Goal: Transaction & Acquisition: Purchase product/service

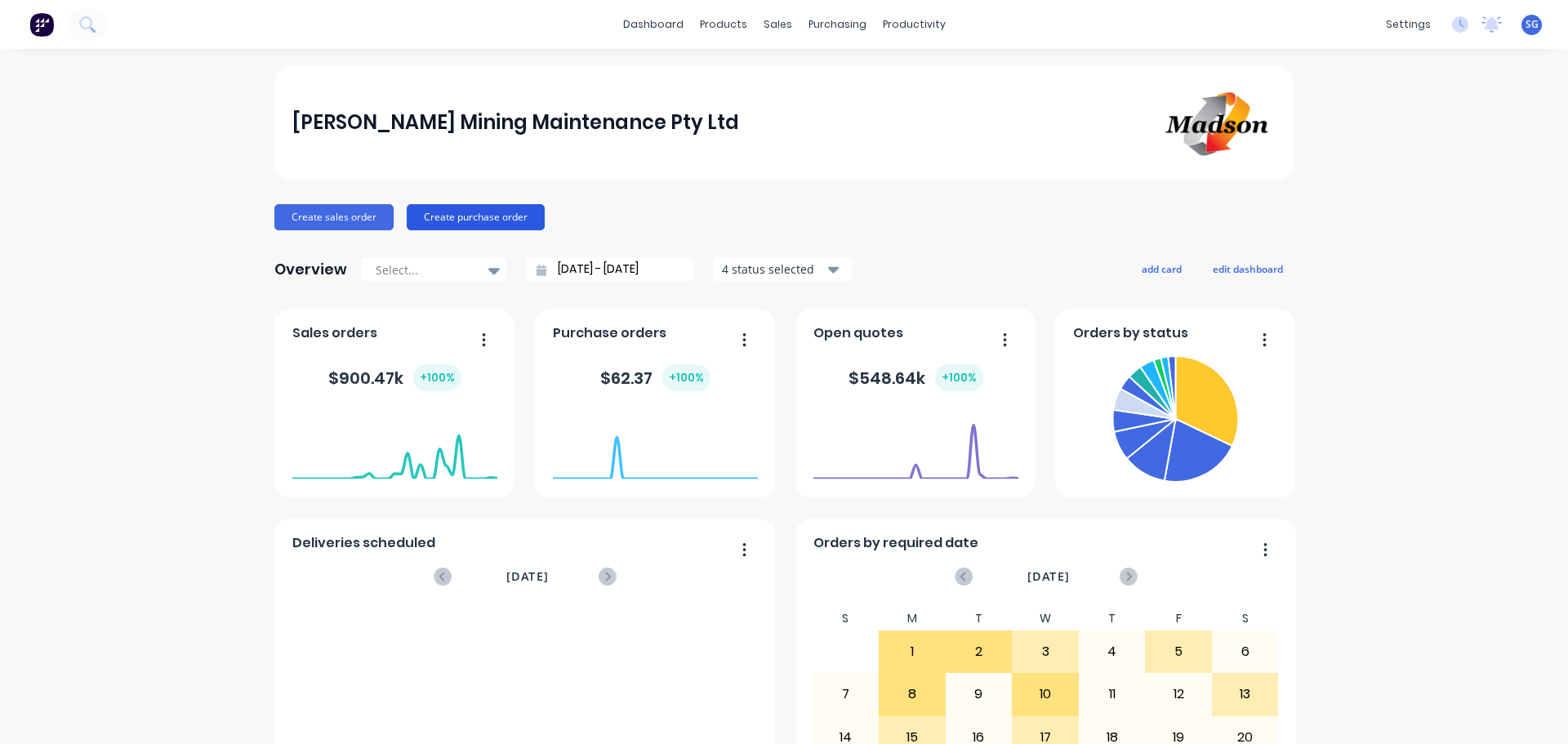
click at [461, 214] on button "Create purchase order" at bounding box center [475, 217] width 138 height 27
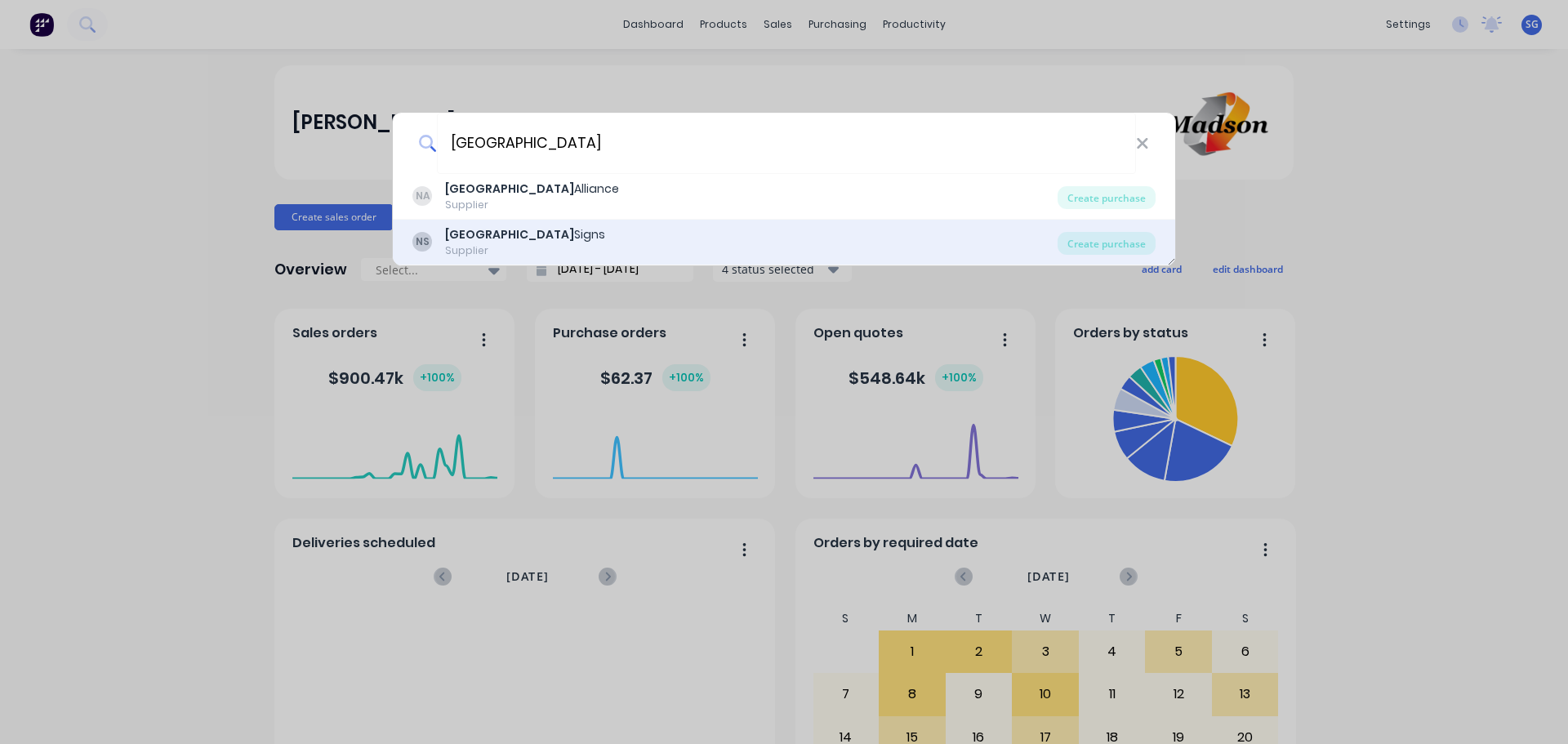
type input "[GEOGRAPHIC_DATA]"
click at [510, 241] on div "North West Signs" at bounding box center [524, 235] width 160 height 17
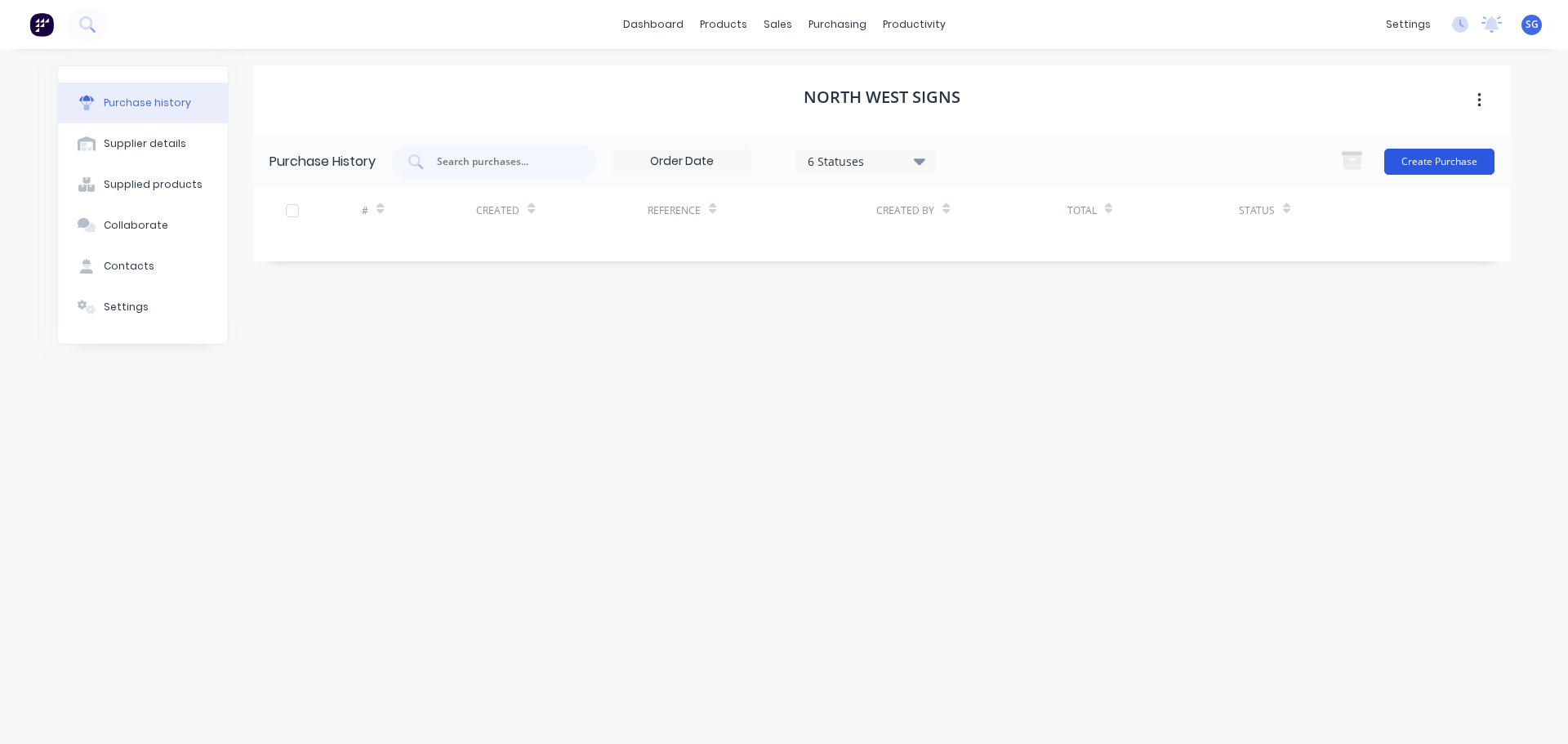
click at [1444, 166] on button "Create Purchase" at bounding box center [1438, 162] width 111 height 27
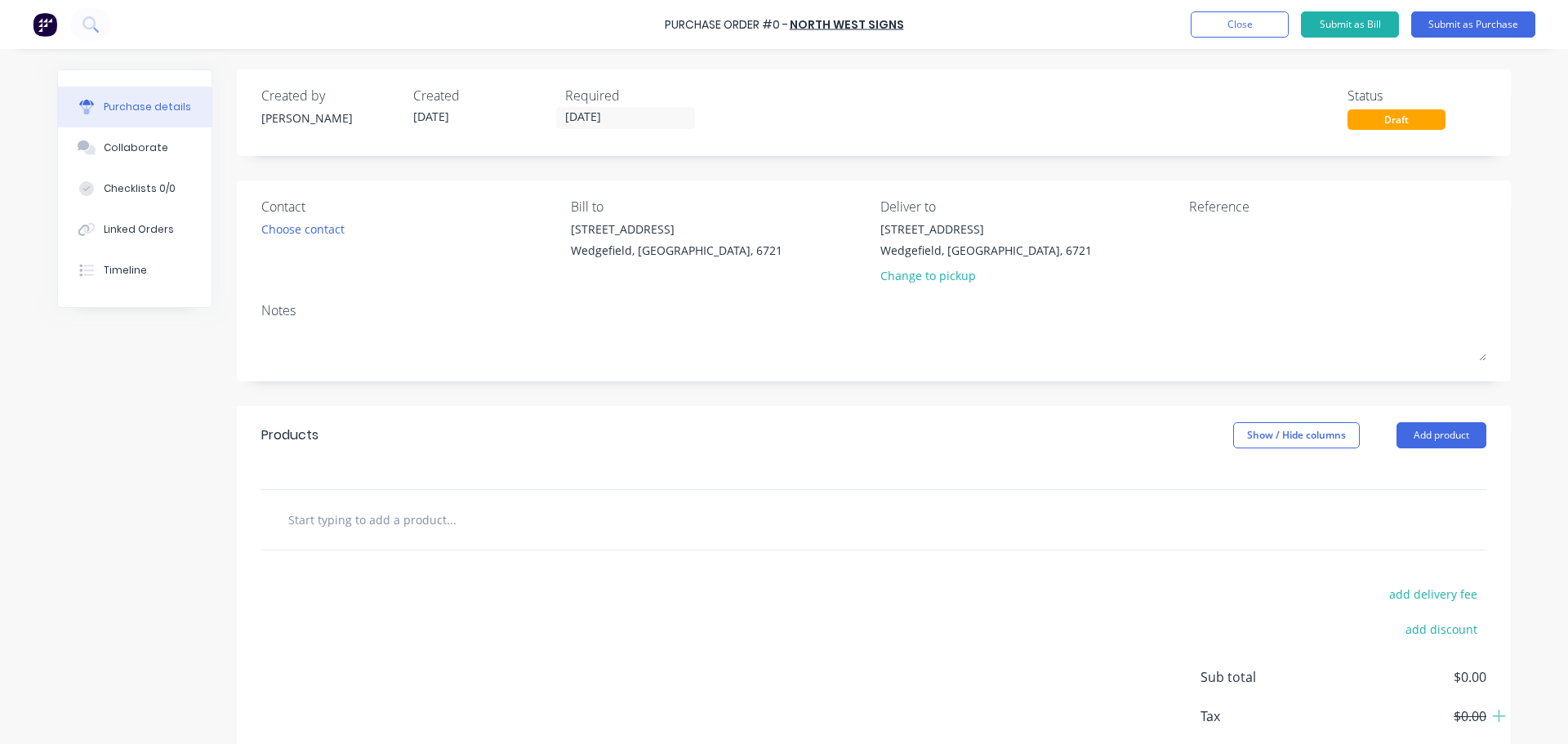
click at [365, 519] on input "text" at bounding box center [450, 519] width 326 height 33
type input "Reflective Tape - 50mm x 45m"
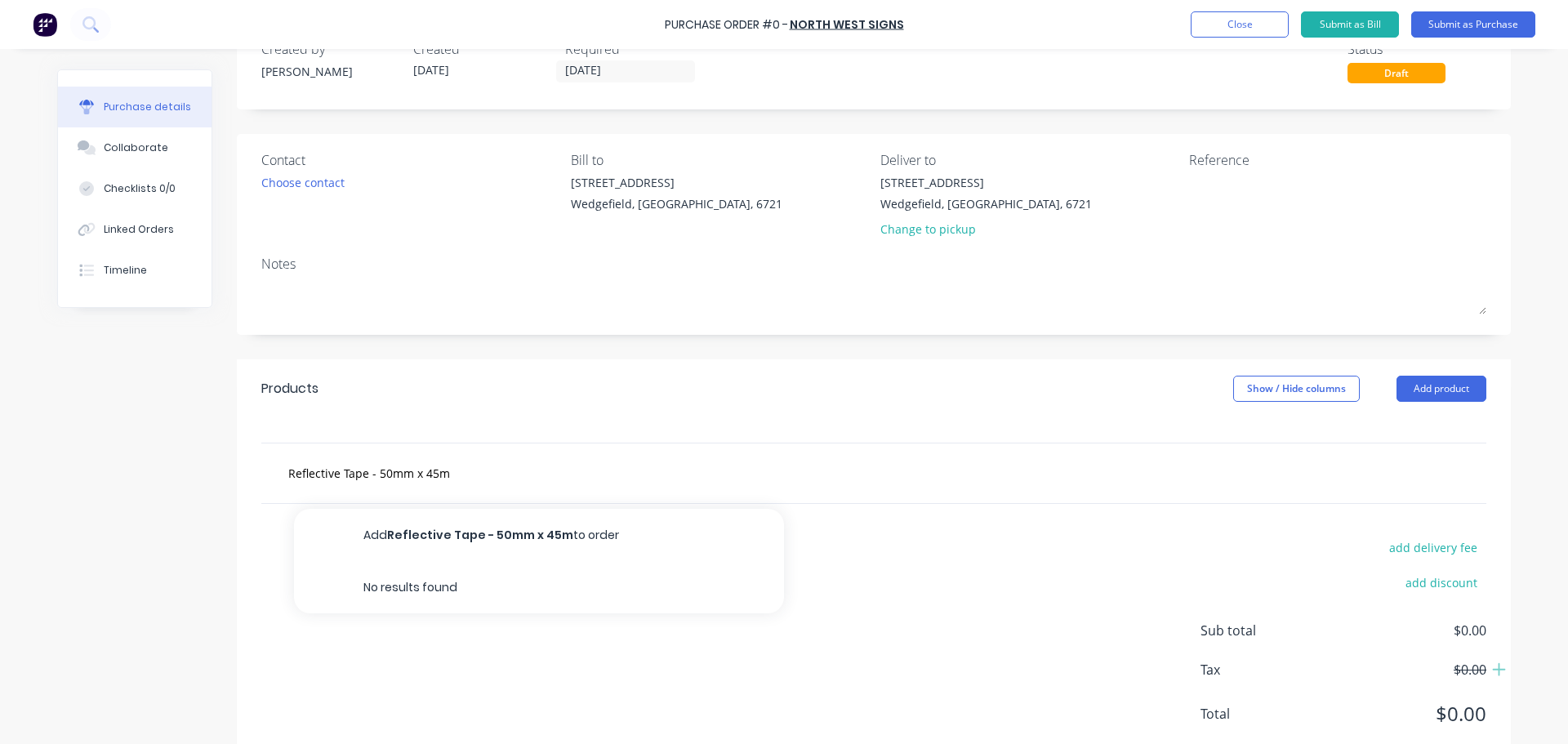
scroll to position [91, 0]
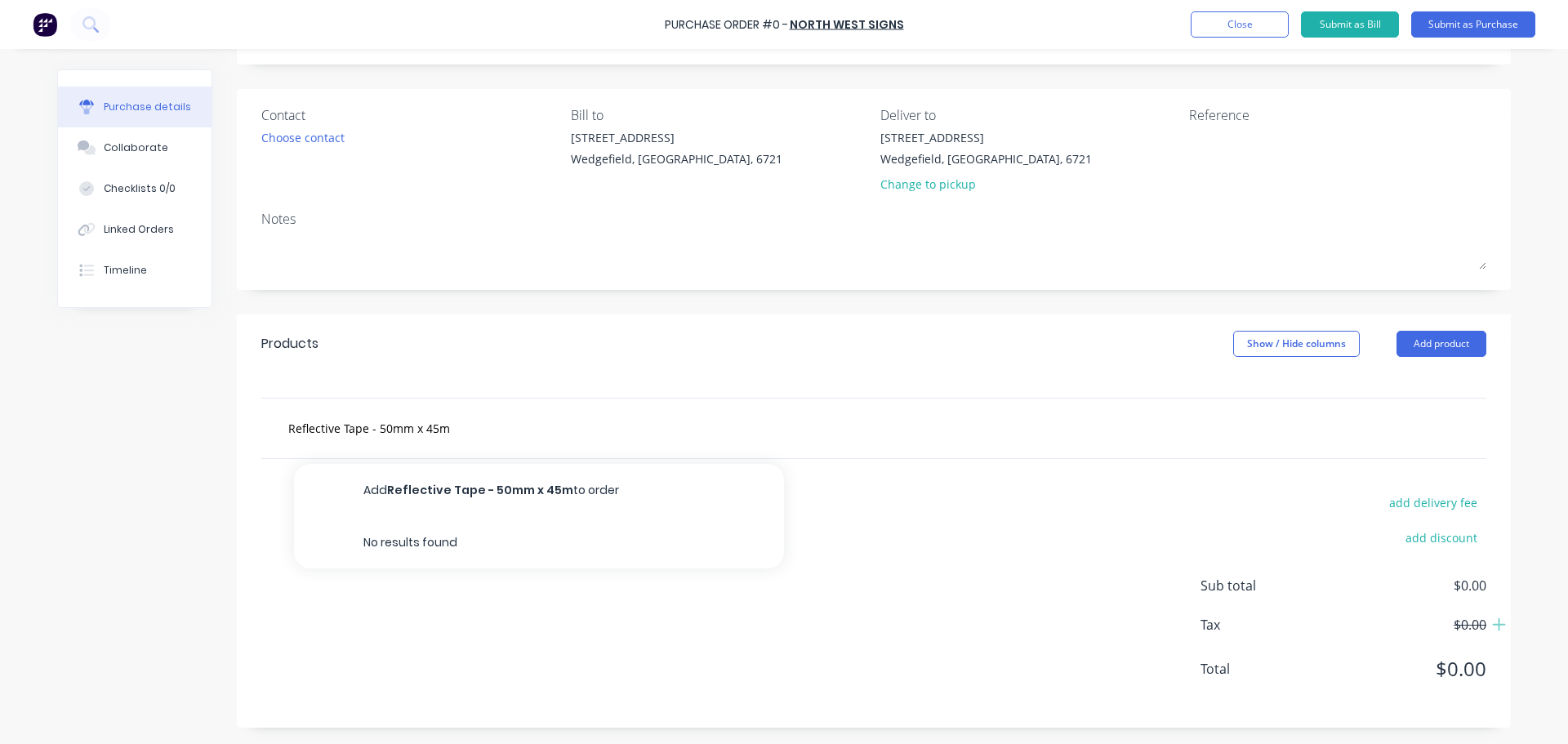
click at [250, 433] on div "Reflective Tape - 50mm x 45m Add Reflective Tape - 50mm x 45m to order No resul…" at bounding box center [874, 428] width 1274 height 61
click at [513, 441] on input "Reflective Tape - 50mm x 45m" at bounding box center [450, 428] width 326 height 33
click at [897, 579] on div "add delivery fee add discount Sub total $0.00 Tax $0.00 Total $0.00" at bounding box center [874, 593] width 1274 height 269
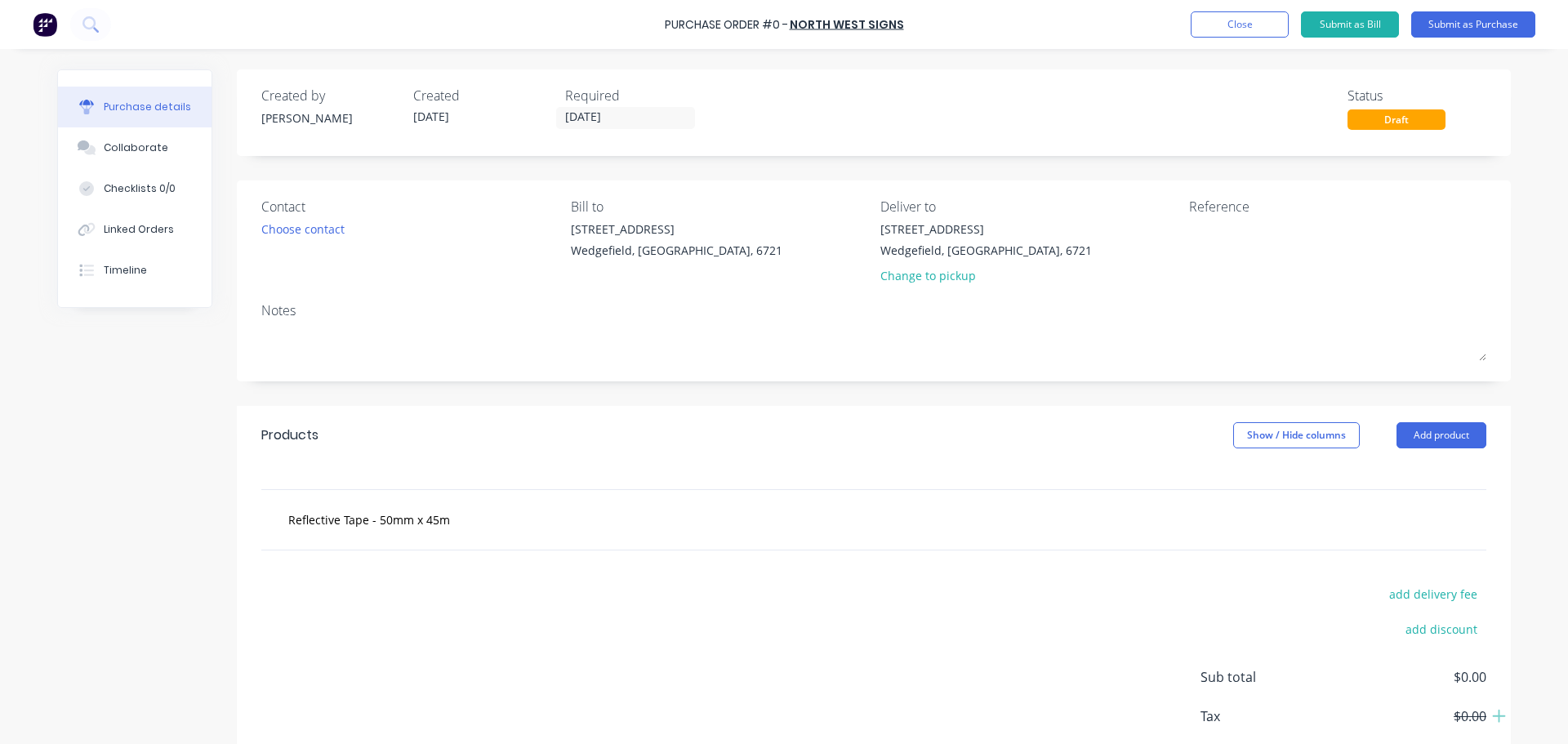
click at [1274, 516] on div "Reflective Tape - 50mm x 45m" at bounding box center [874, 519] width 1199 height 33
click at [967, 526] on div "Reflective Tape - 50mm x 45m" at bounding box center [874, 519] width 1199 height 33
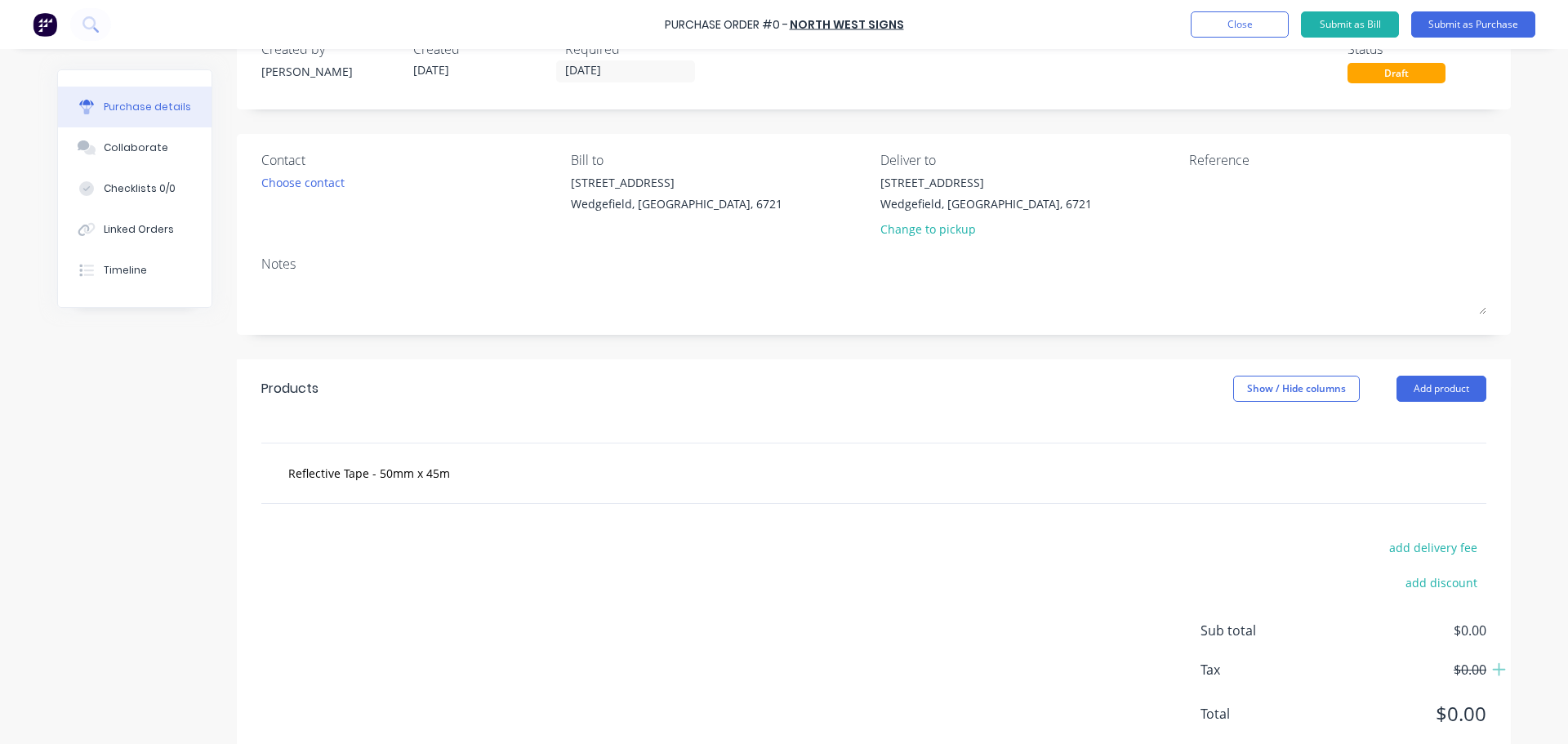
scroll to position [91, 0]
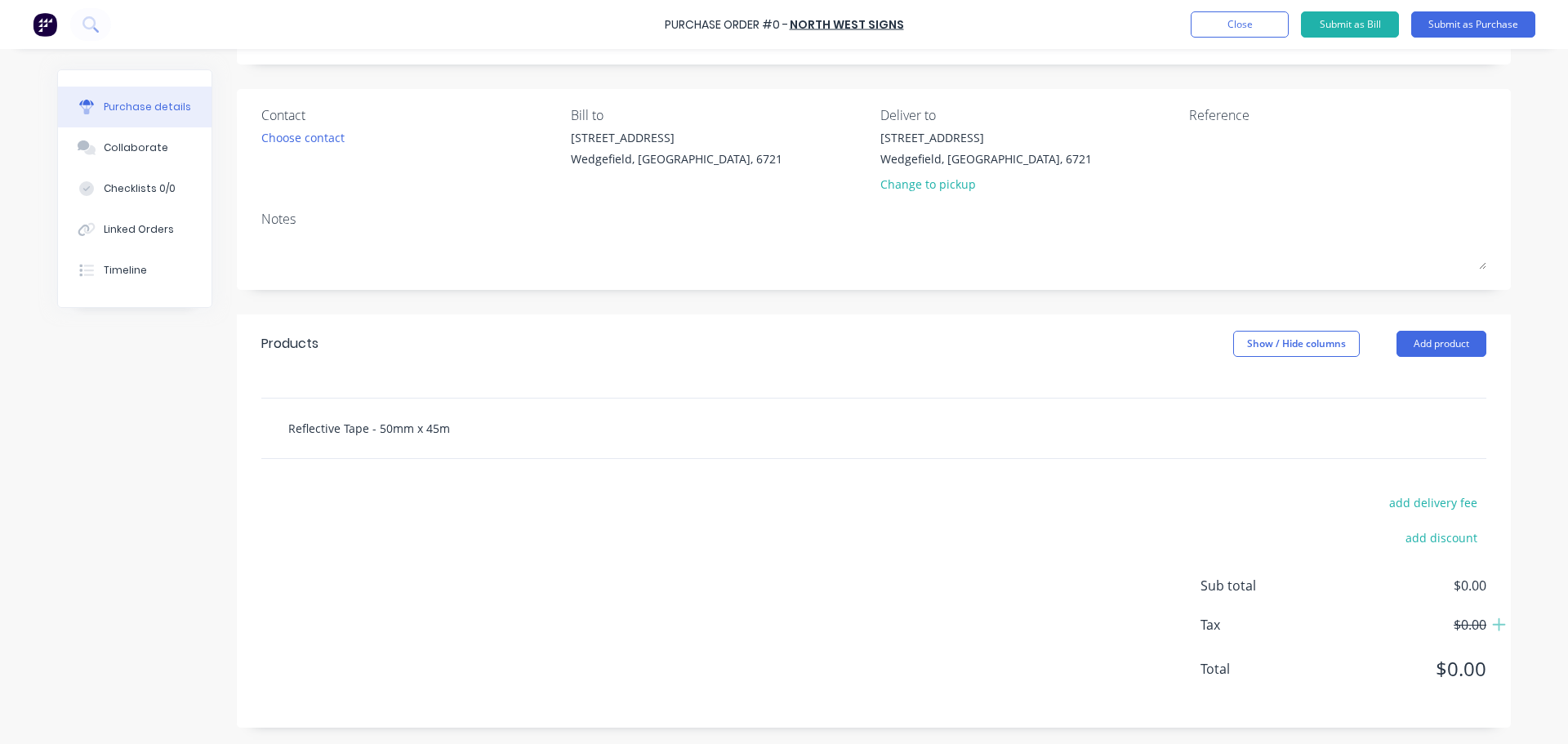
click at [418, 436] on input "Reflective Tape - 50mm x 45m" at bounding box center [450, 428] width 326 height 33
drag, startPoint x: 456, startPoint y: 424, endPoint x: 208, endPoint y: 426, distance: 248.0
click at [208, 426] on div "Created by [PERSON_NAME] Created [DATE] Required [DATE] Status Draft Contact Ch…" at bounding box center [784, 353] width 1453 height 749
click at [619, 575] on div "add delivery fee add discount Sub total $0.00 Tax $0.00 Total $0.00" at bounding box center [874, 593] width 1274 height 269
click at [1415, 340] on button "Add product" at bounding box center [1441, 344] width 90 height 27
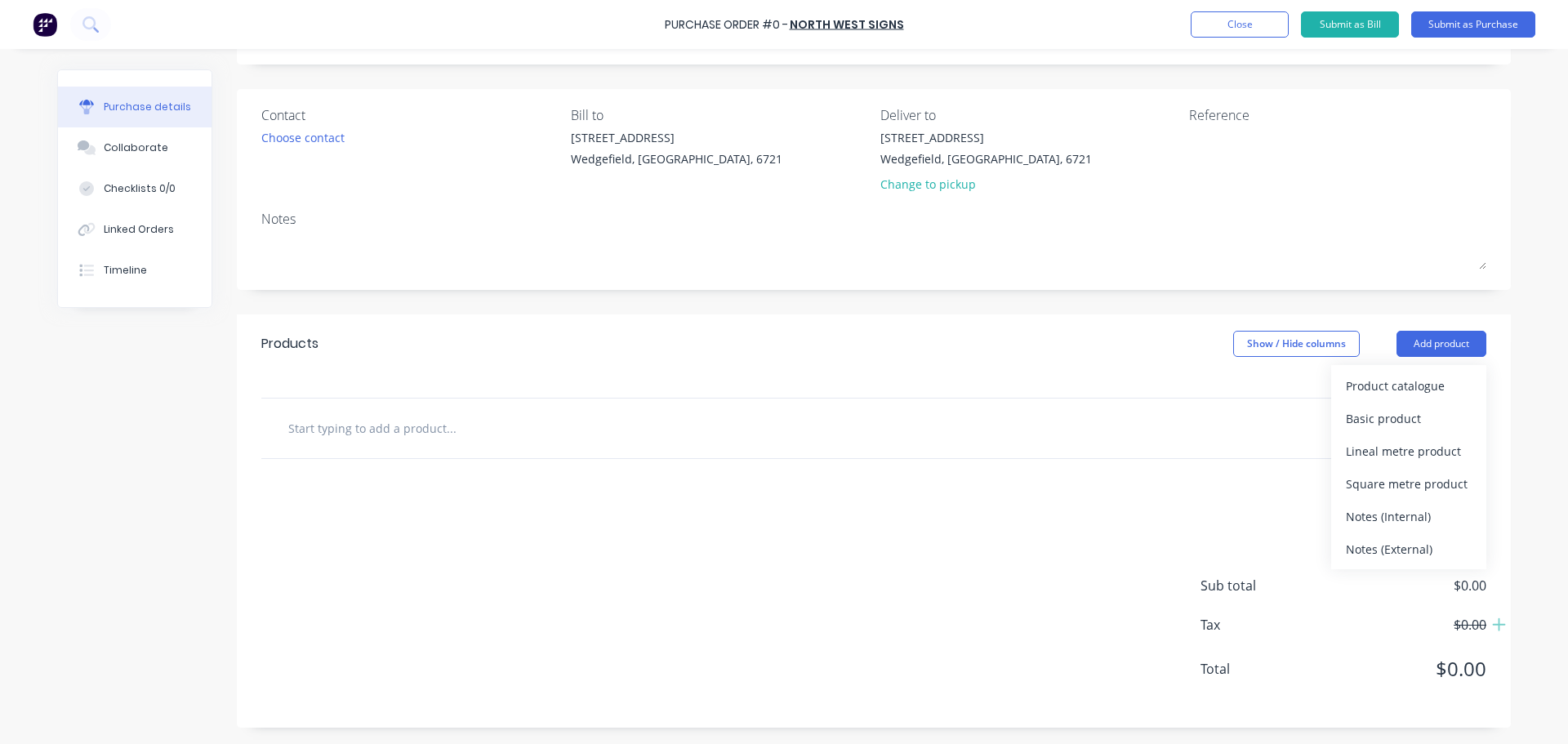
click at [291, 433] on input "text" at bounding box center [450, 428] width 326 height 33
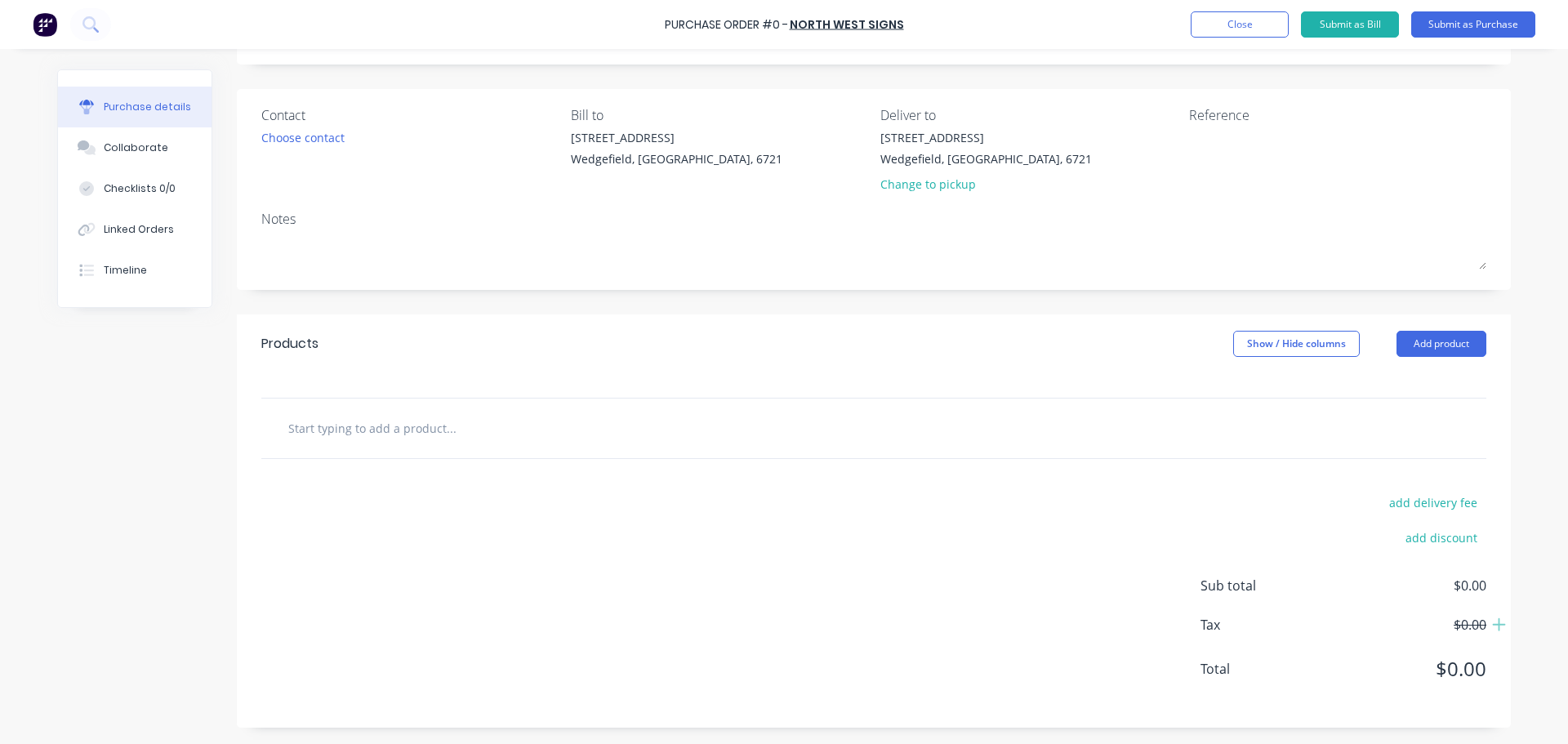
paste input "Reflective Tape - 50mm x 45m"
type input "Reflective Tape - 50mm x 45m"
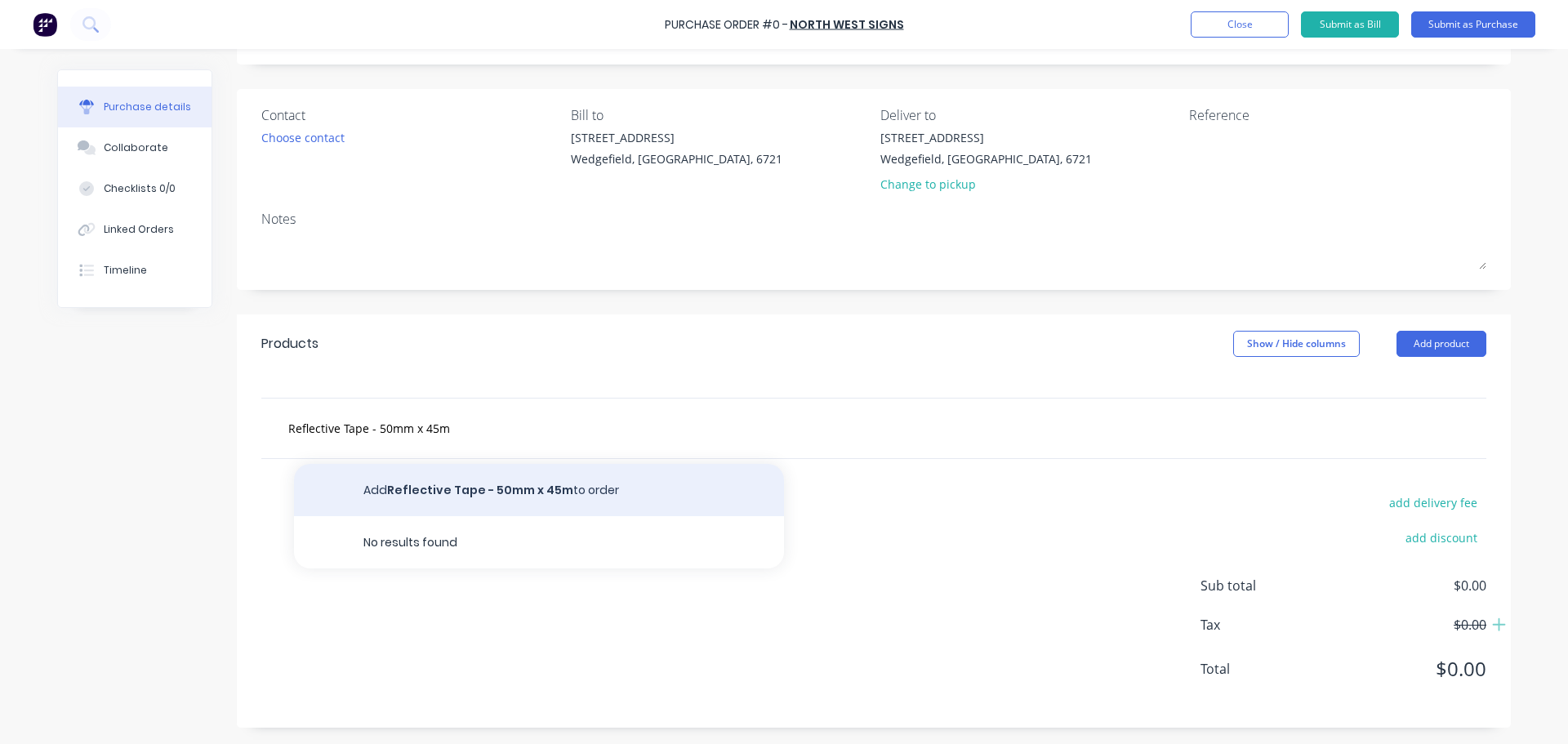
click at [482, 494] on button "Add Reflective Tape - 50mm x 45m to order" at bounding box center [539, 490] width 490 height 52
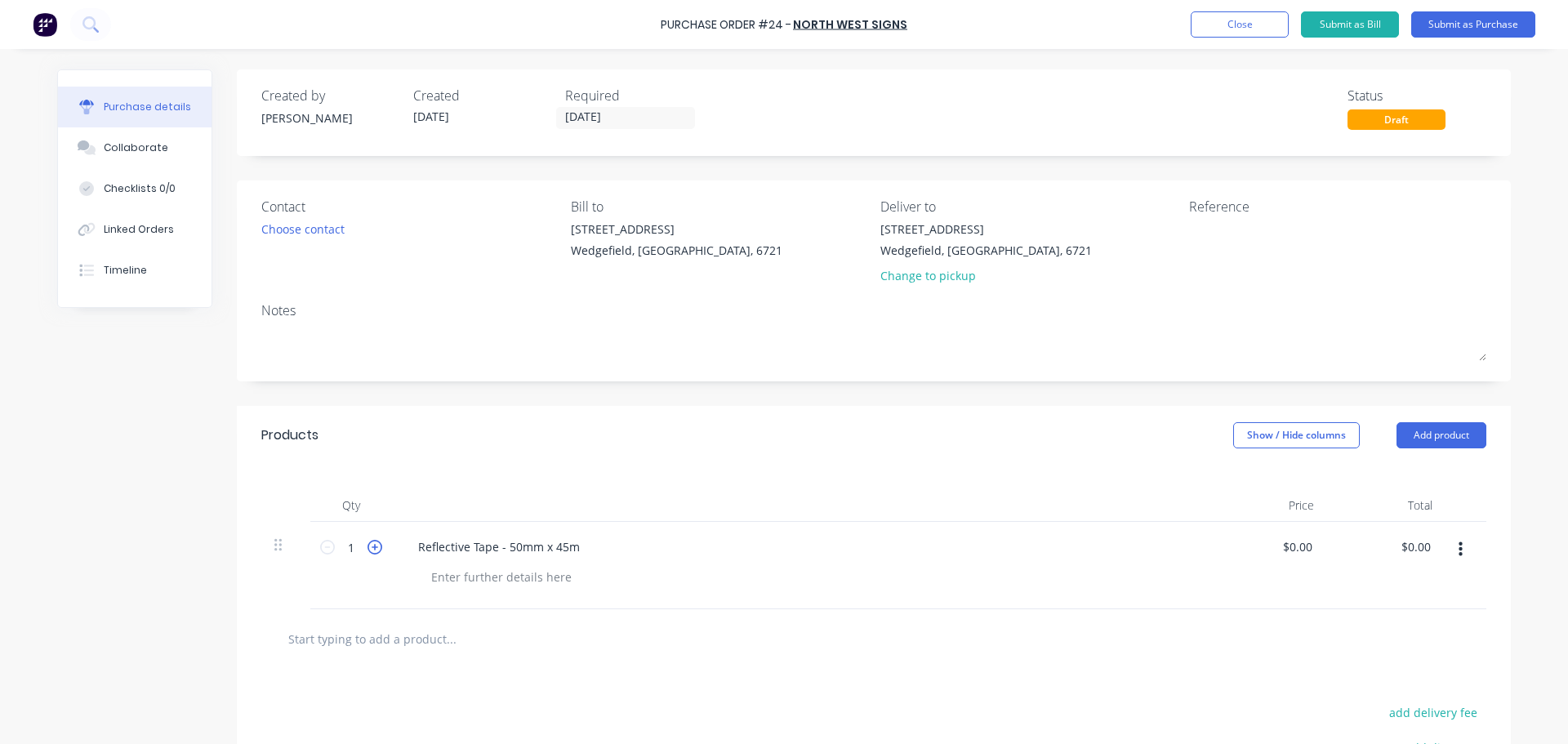
click at [367, 552] on icon at bounding box center [375, 547] width 15 height 15
click at [323, 548] on icon at bounding box center [327, 547] width 15 height 15
type input "2"
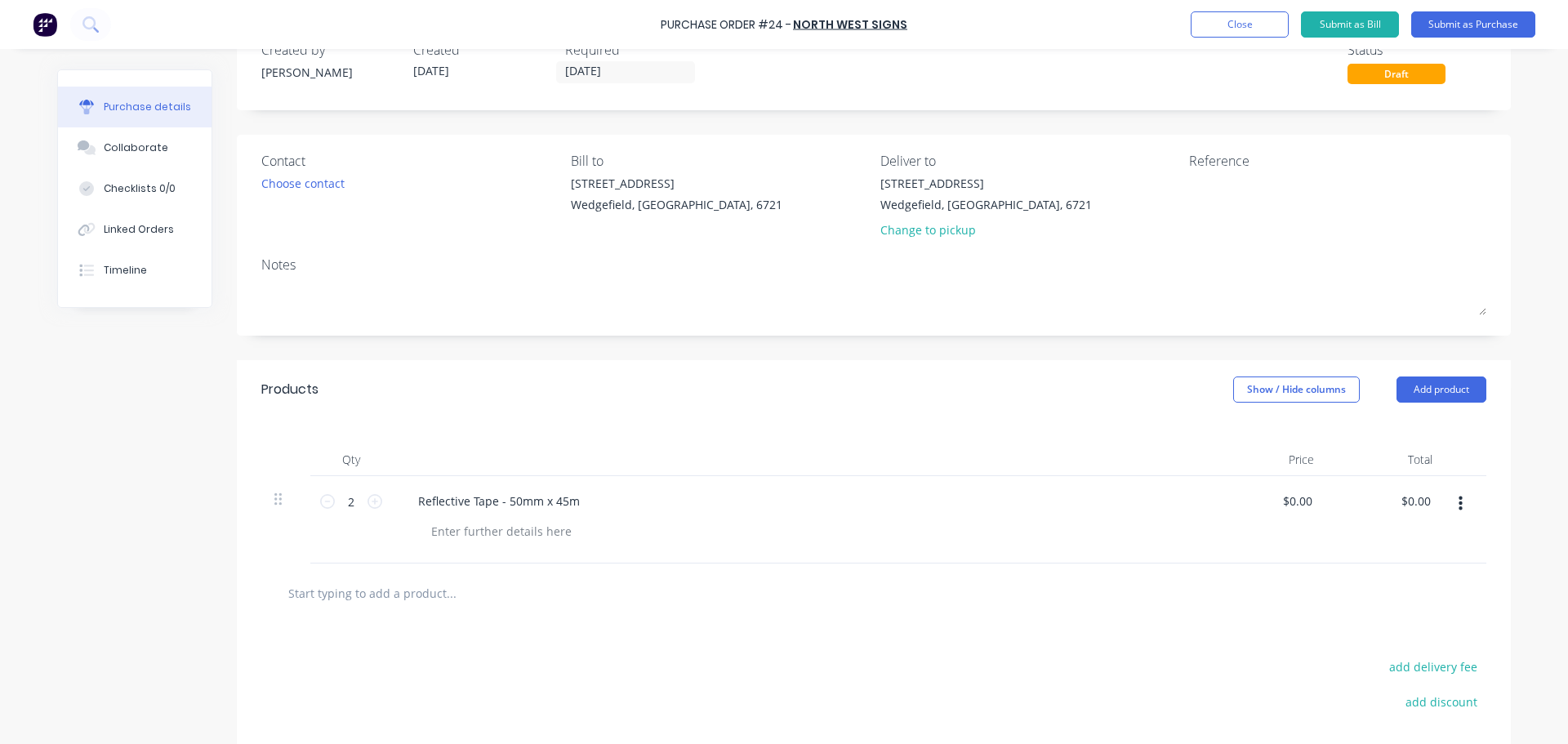
scroll to position [81, 0]
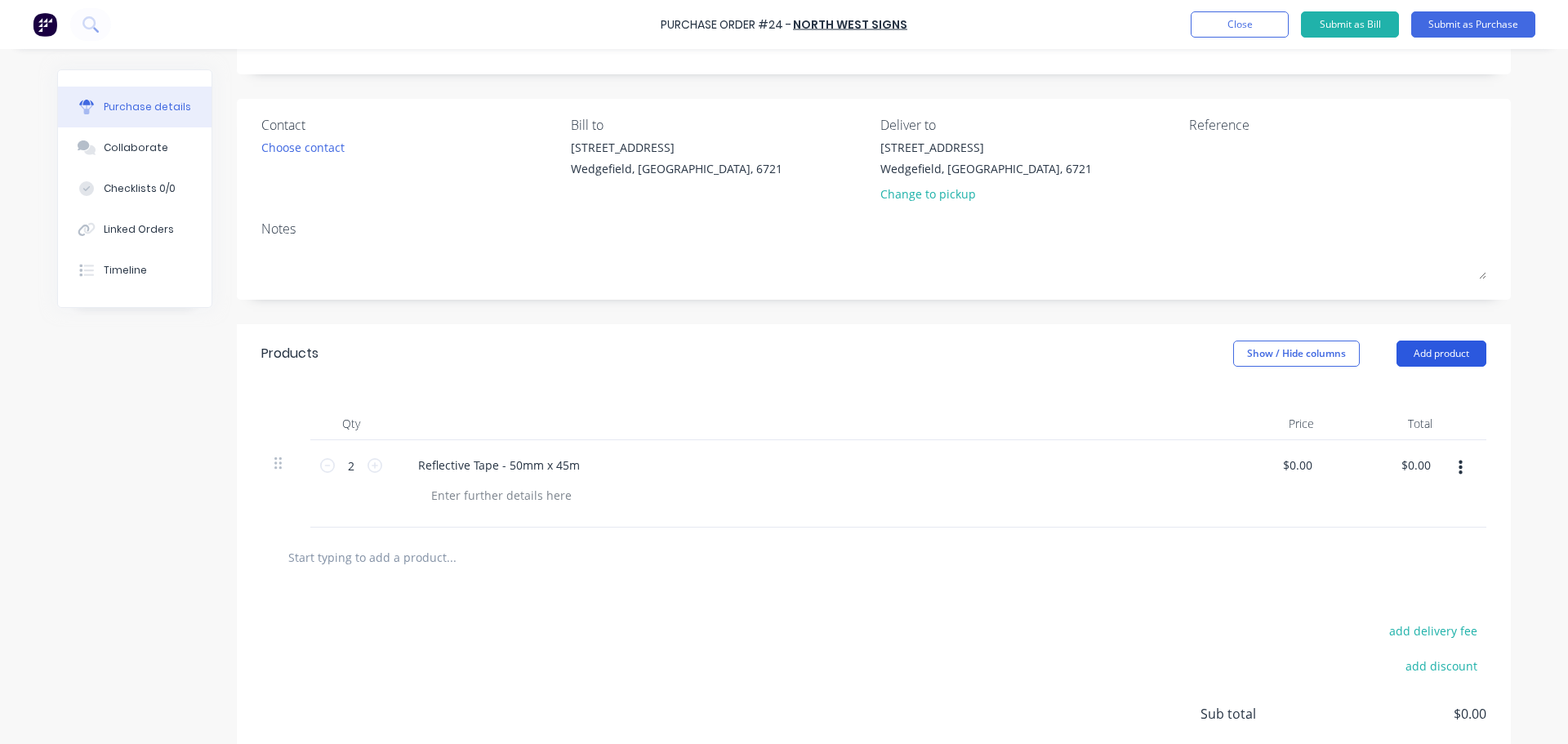
click at [1420, 356] on button "Add product" at bounding box center [1441, 354] width 90 height 27
click at [625, 381] on div "Products Show / Hide columns Add product Product catalogue Basic product Lineal…" at bounding box center [874, 354] width 1274 height 58
click at [317, 360] on div "Products Show / Hide columns Add product" at bounding box center [874, 354] width 1274 height 58
click at [318, 395] on div "Qty Price Total 2 2 Reflective Tape - 50mm x 45m $0.00 $0.00 $0.00 $0.00" at bounding box center [874, 455] width 1274 height 144
click at [324, 571] on input "text" at bounding box center [450, 557] width 326 height 33
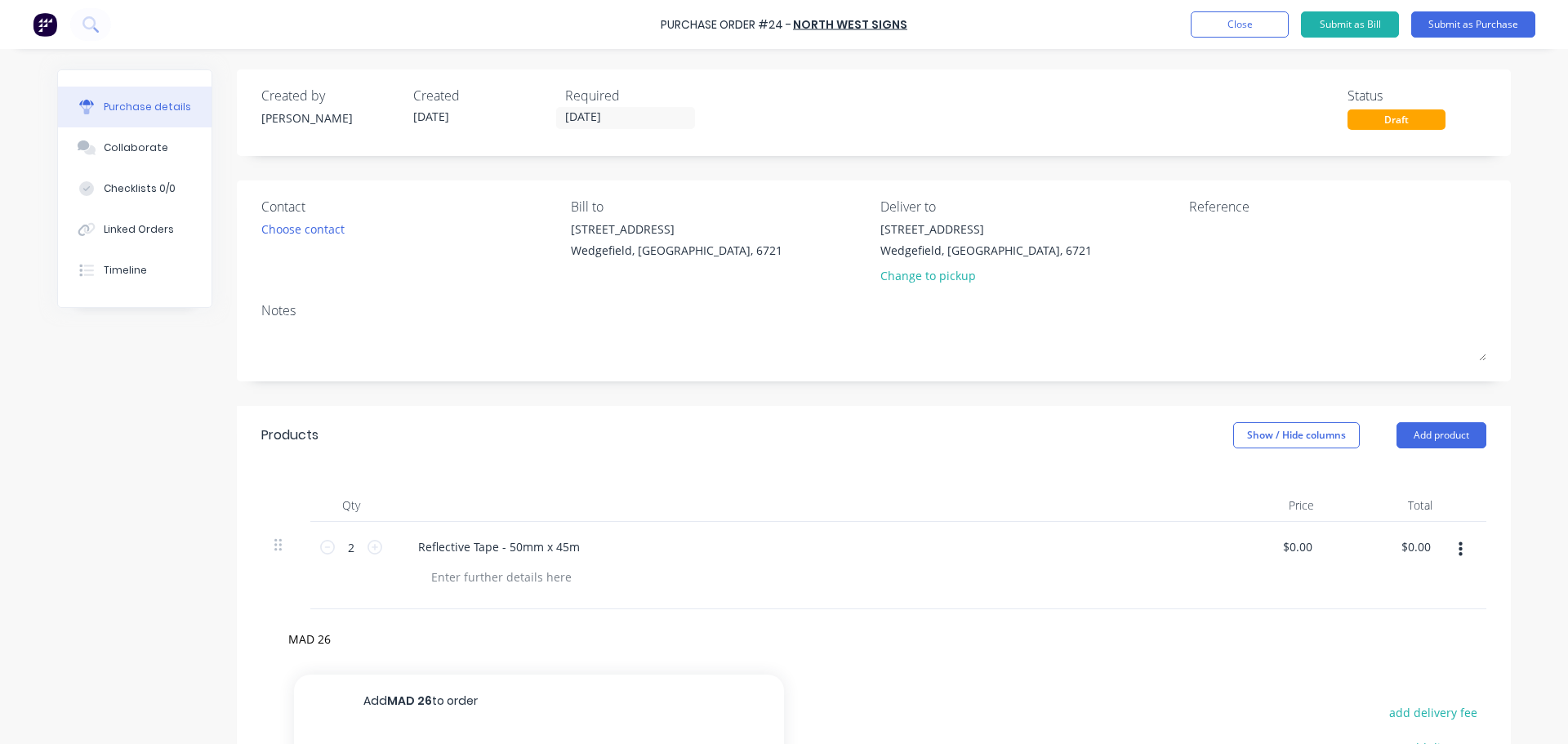
scroll to position [164, 0]
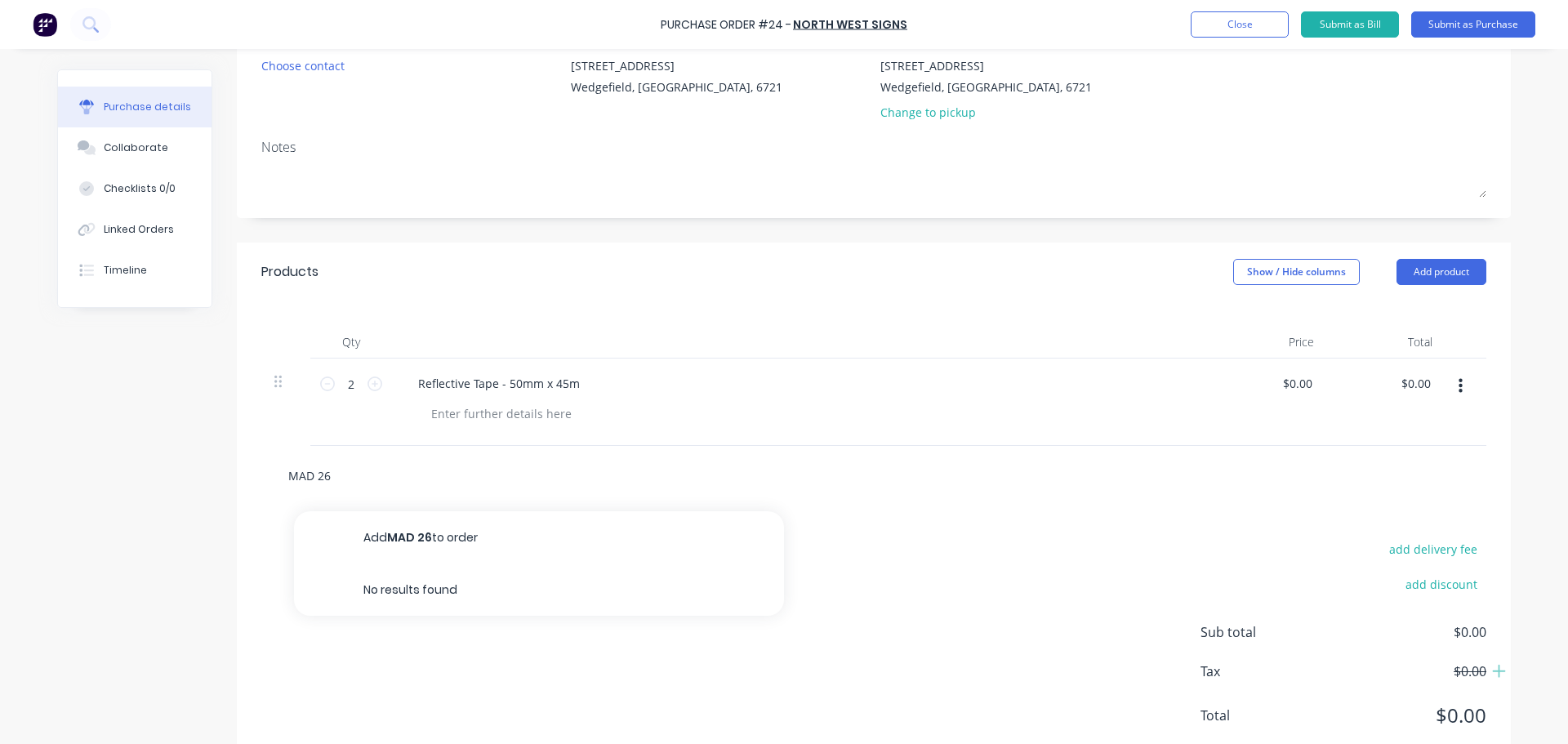
click at [354, 474] on input "MAD 26" at bounding box center [450, 475] width 326 height 33
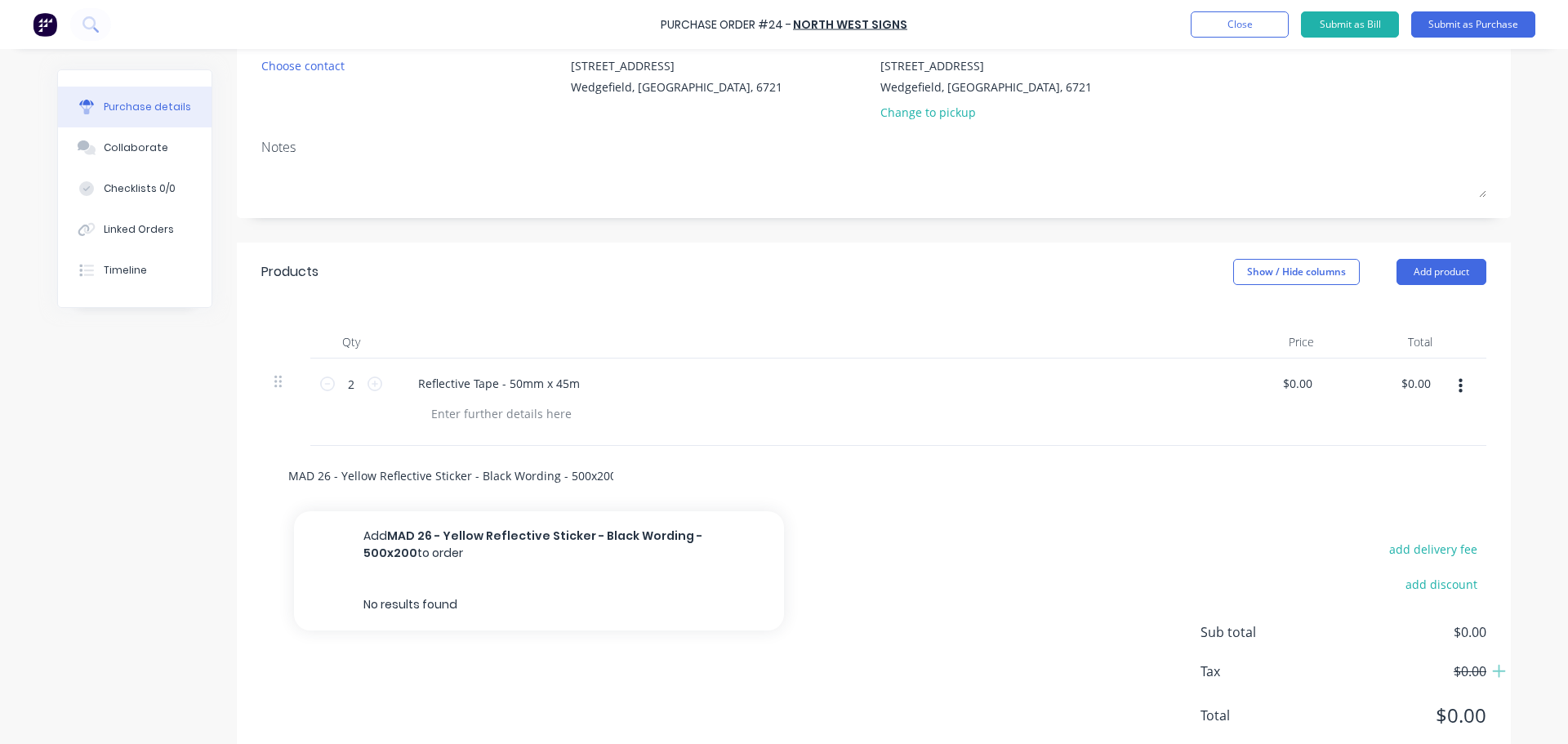
type input "MAD 26 - Yellow Reflective Sticker - Black Wording - 500x200"
drag, startPoint x: 555, startPoint y: 476, endPoint x: 251, endPoint y: 456, distance: 304.7
click at [251, 456] on div "MAD 26 - Yellow Reflective Sticker - Black Wording - 500x200 Add MAD 26 - Yello…" at bounding box center [874, 475] width 1274 height 59
click at [868, 501] on div "MAD 26 - Yellow Reflective Sticker - Black Wording - 500x200 Add MAD 26 - Yello…" at bounding box center [874, 475] width 1224 height 59
click at [602, 486] on input "MAD 26 - Yellow Reflective Sticker - Black Wording - 500x200" at bounding box center [450, 475] width 326 height 33
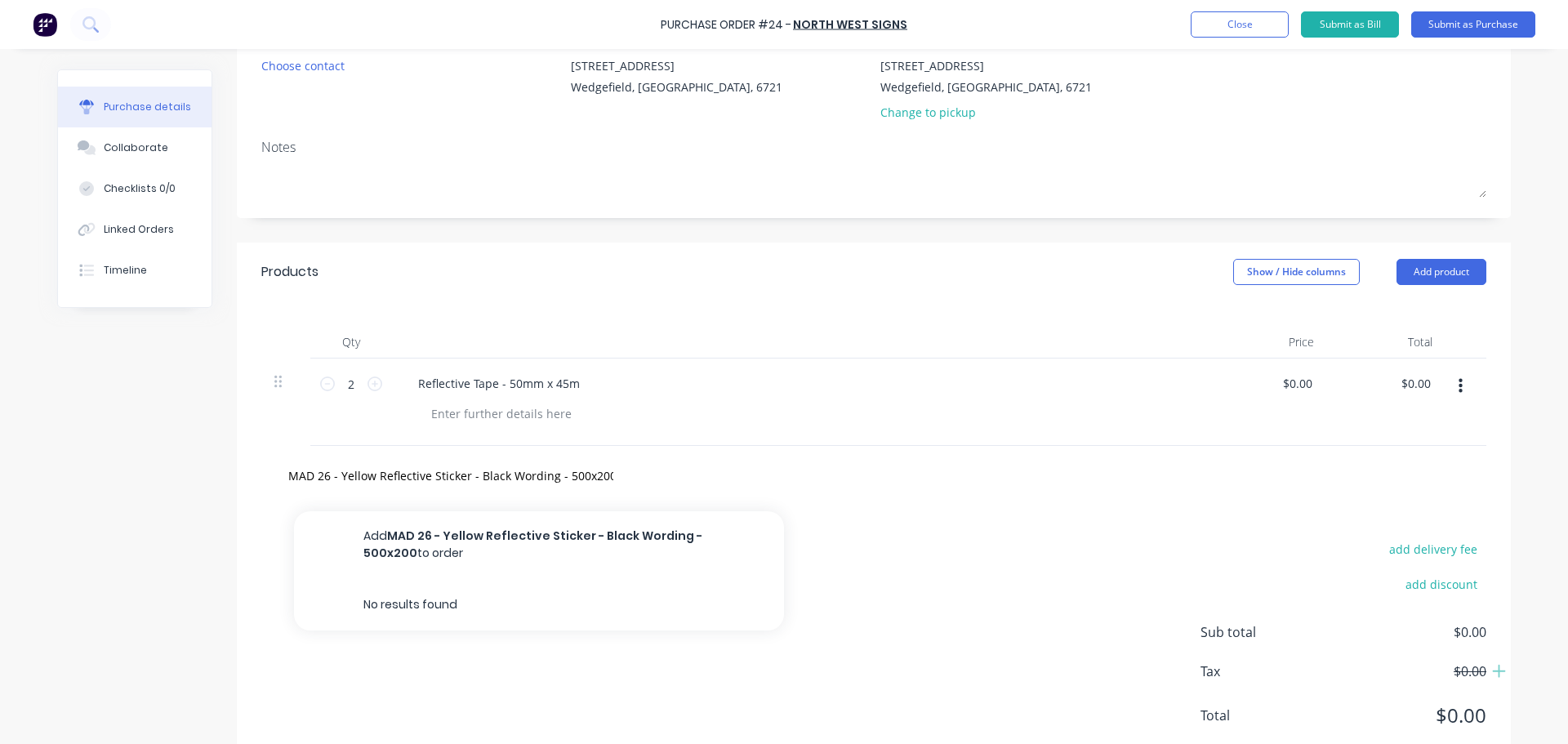
click at [924, 468] on div "MAD 26 - Yellow Reflective Sticker - Black Wording - 500x200 Add MAD 26 - Yello…" at bounding box center [874, 475] width 1199 height 33
click at [601, 472] on input "MAD 26 - Yellow Reflective Sticker - Black Wording - 500x200" at bounding box center [450, 475] width 326 height 33
click button "Add MAD 26 - Yellow Reflective Sticker - Black Wording - 500x200 to order" at bounding box center [539, 544] width 490 height 67
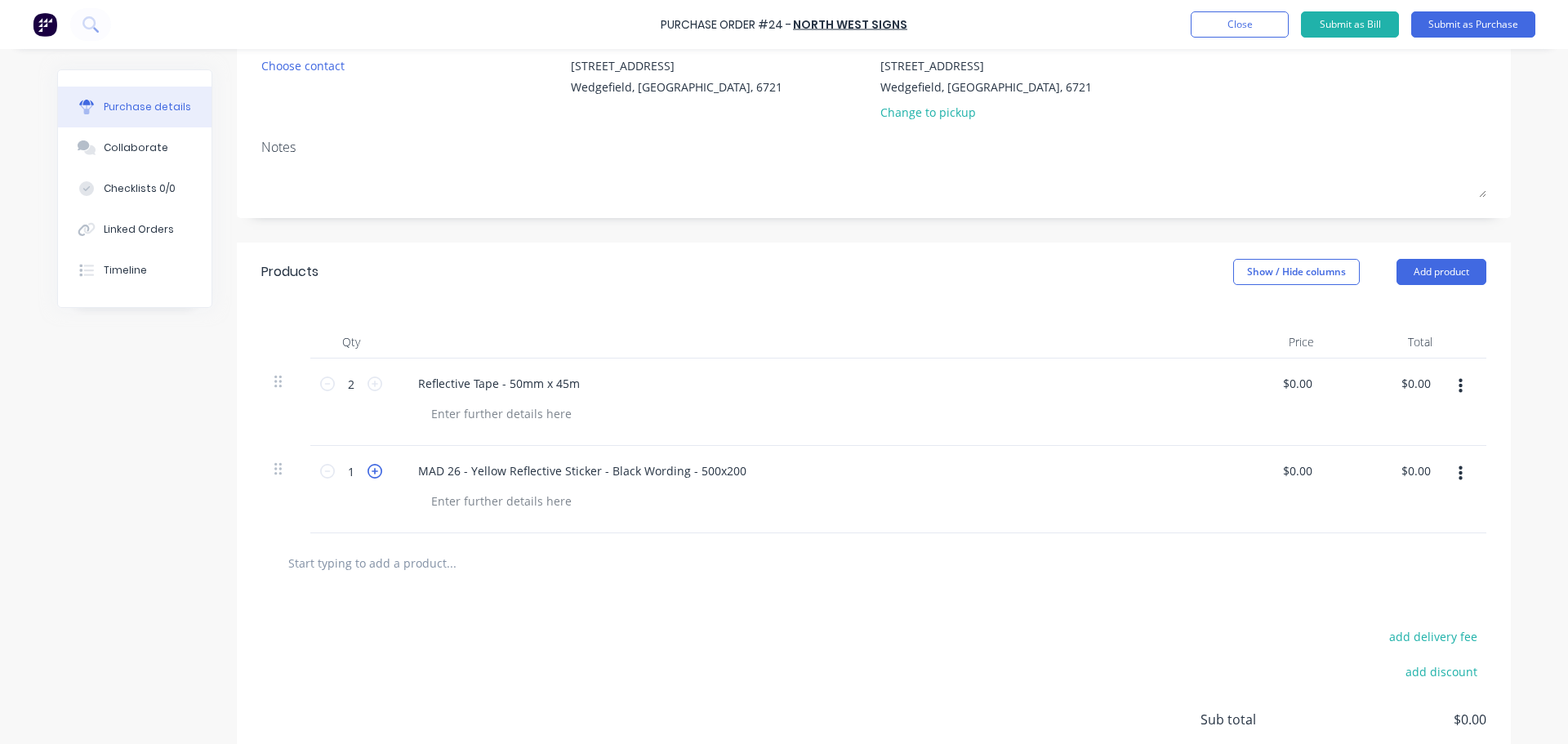
click at [368, 471] on icon at bounding box center [375, 472] width 15 height 15
type input "2"
click at [360, 572] on input "text" at bounding box center [450, 563] width 326 height 33
paste input "MAD 26 - Yellow Reflective Sticker - Black Wording -"
type input "MAD 26 - Yellow Reflective Sticker - Black Wording - 300x130"
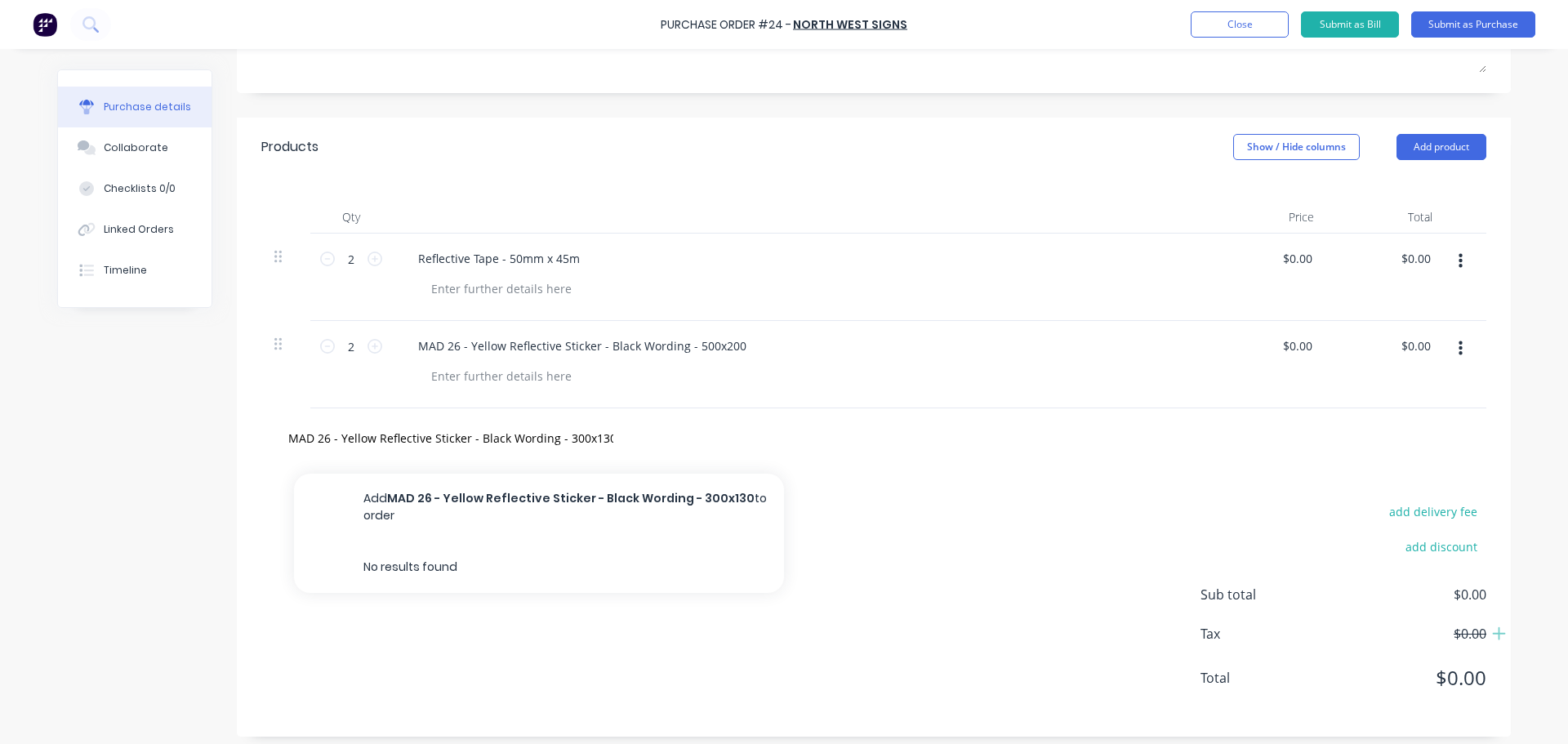
scroll to position [297, 0]
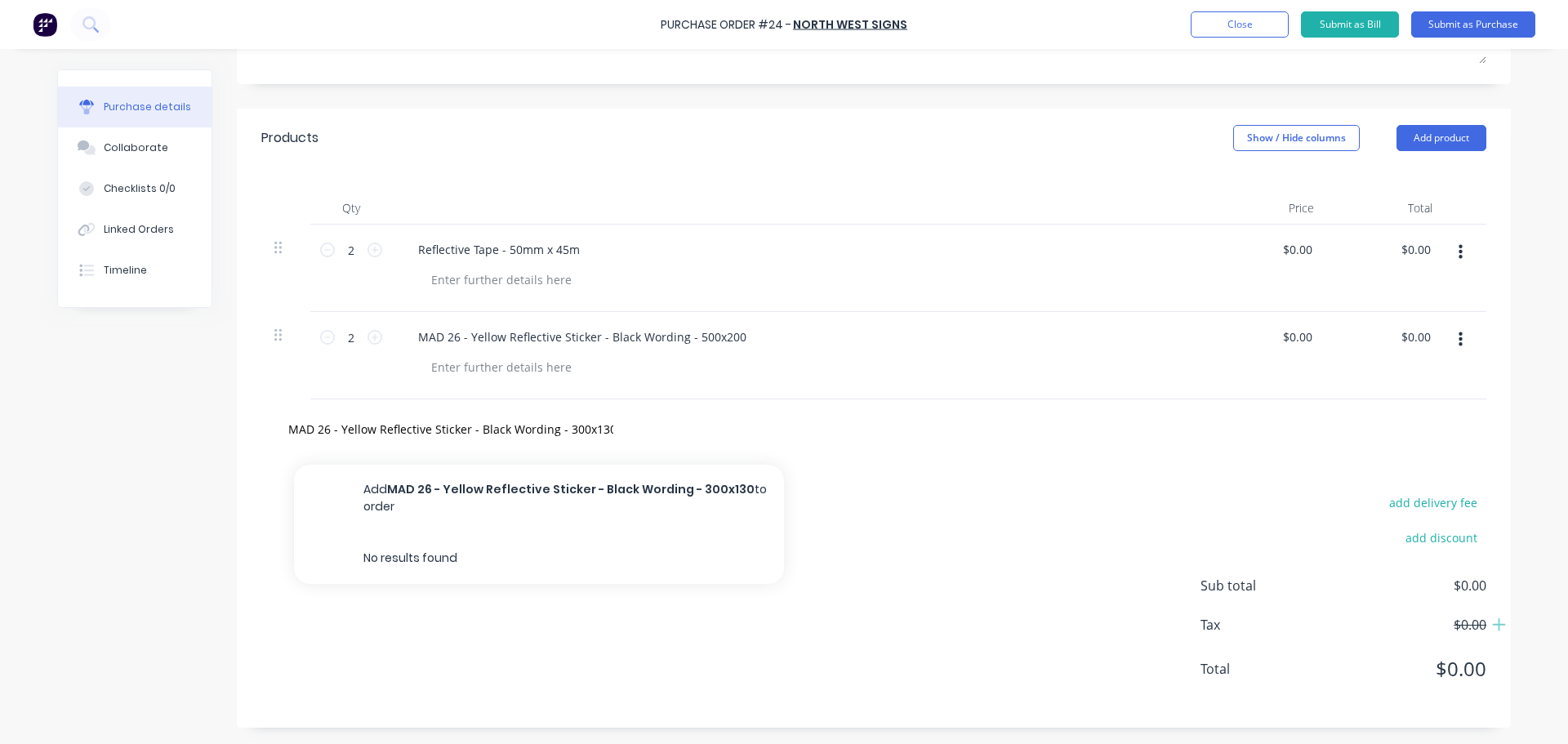
click at [1125, 530] on div "add delivery fee add discount Sub total $0.00 Tax $0.00 Total $0.00" at bounding box center [874, 593] width 1274 height 269
click at [594, 509] on div "add delivery fee add discount Sub total $0.00 Tax $0.00 Total $0.00" at bounding box center [874, 593] width 1274 height 269
click at [587, 427] on input "MAD 26 - Yellow Reflective Sticker - Black Wording - 300x130" at bounding box center [450, 429] width 326 height 33
click at [657, 427] on div "MAD 26 - Yellow Reflective Sticker - Black Wording - 300x130 Add MAD 26 - Yello…" at bounding box center [519, 429] width 490 height 33
click at [614, 430] on div "MAD 26 - Yellow Reflective Sticker - Black Wording - 300x130 Add MAD 26 - Yello…" at bounding box center [519, 429] width 490 height 33
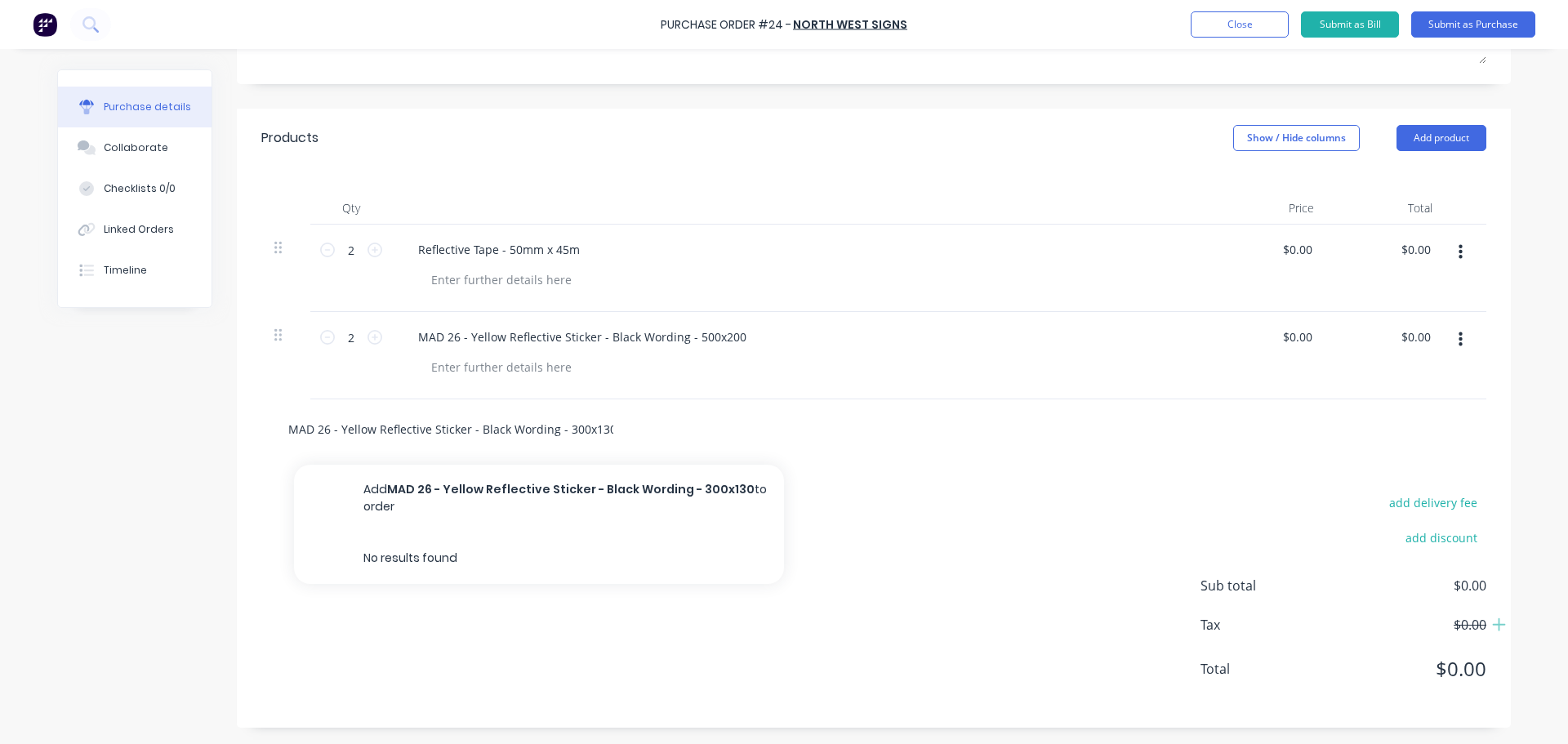
click at [602, 430] on input "MAD 26 - Yellow Reflective Sticker - Black Wording - 300x130" at bounding box center [450, 429] width 326 height 33
click button "Add MAD 26 - Yellow Reflective Sticker - Black Wording - 300x130 to order" at bounding box center [539, 497] width 490 height 67
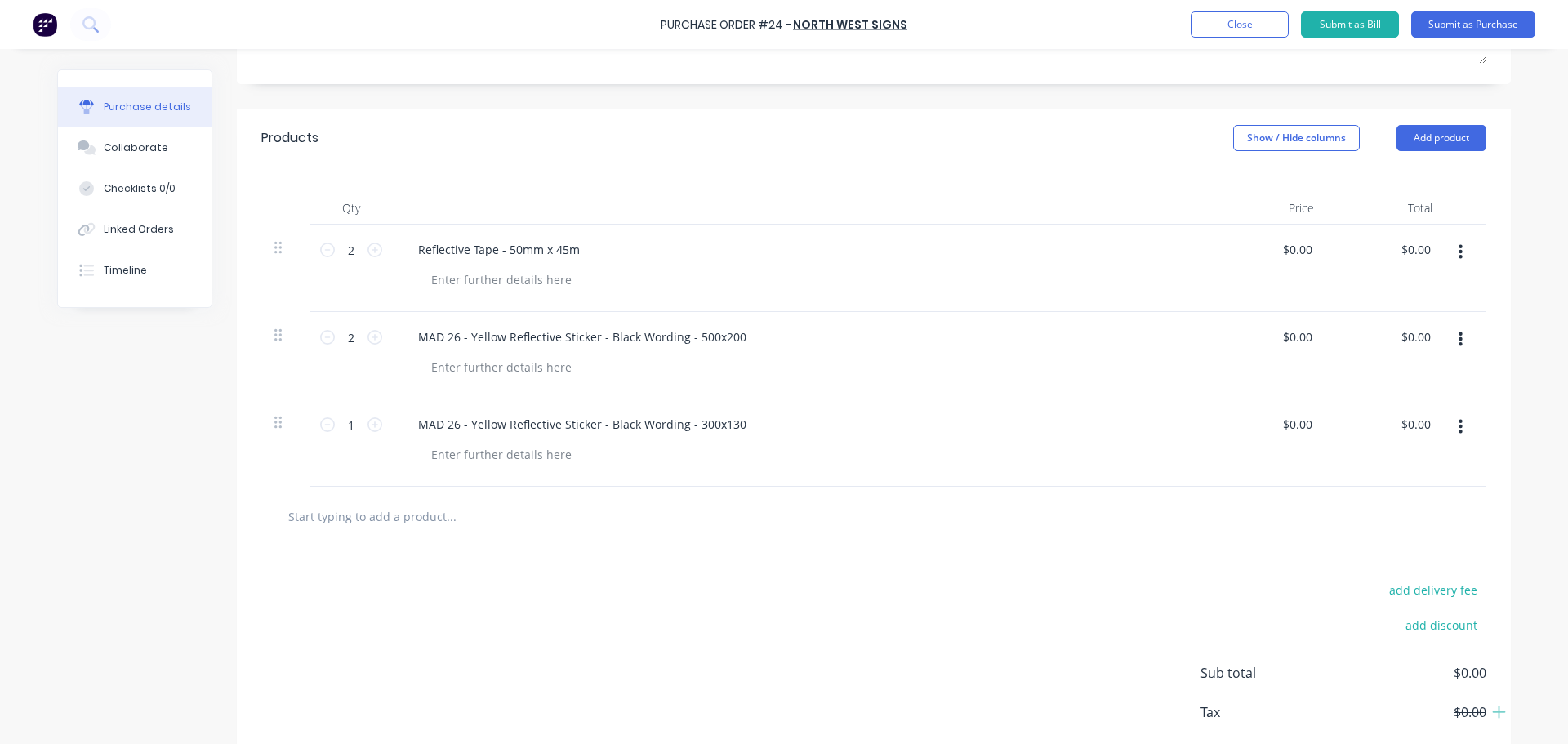
click at [306, 521] on input "text" at bounding box center [450, 516] width 326 height 33
paste input "MAD 26 - Yellow Reflective Sticker - Black Wording -"
click at [315, 519] on input "MAD 26 - Yellow Reflective Sticker - Black Wording -" at bounding box center [450, 516] width 326 height 33
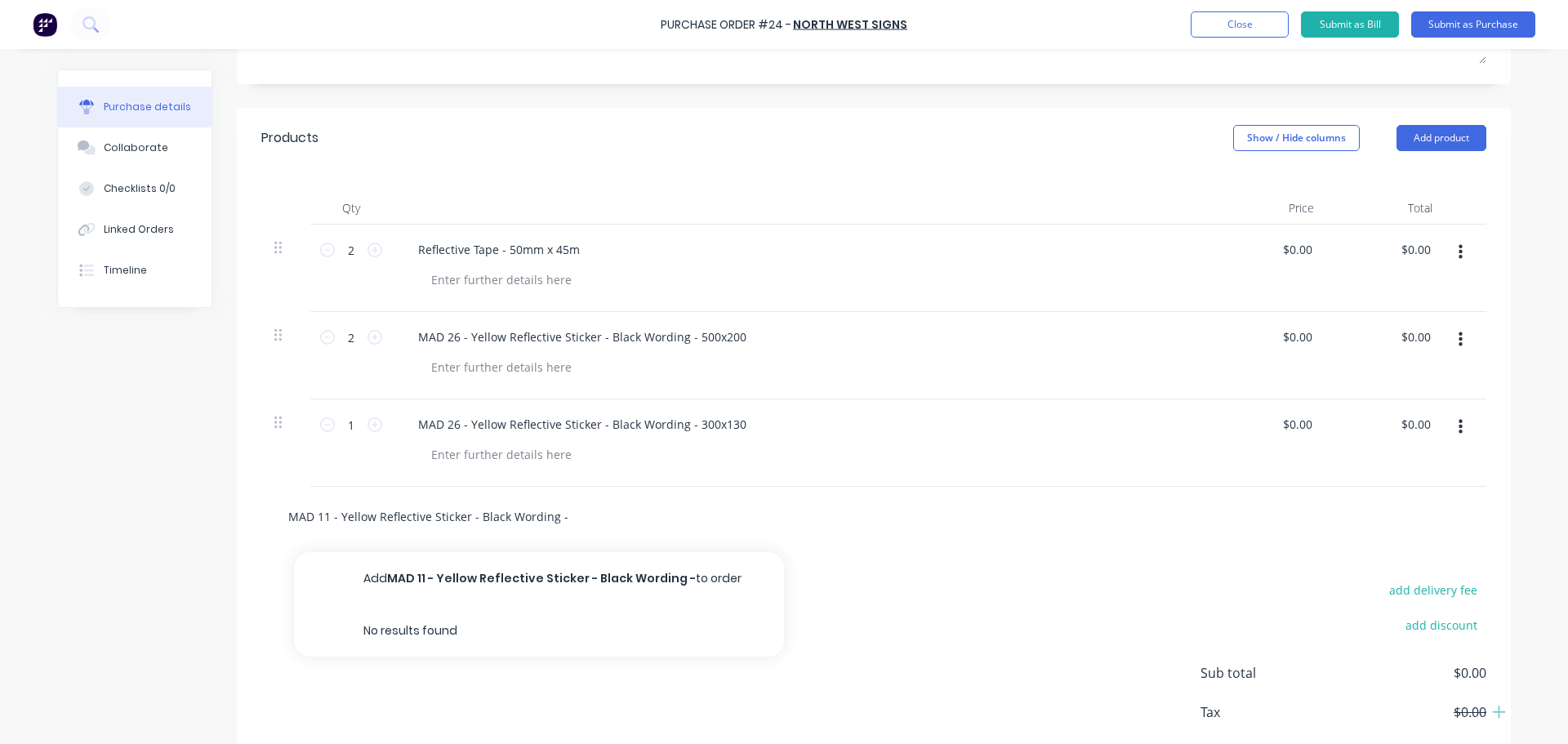
click at [568, 521] on input "MAD 11 - Yellow Reflective Sticker - Black Wording -" at bounding box center [450, 516] width 326 height 33
type input "MAD 11 - Yellow Reflective Sticker - Black Wording - 500x200"
click at [1001, 577] on div "add delivery fee add discount Sub total $0.00 Tax $0.00 Total $0.00" at bounding box center [874, 681] width 1274 height 269
click at [450, 530] on input "MAD 11 - Yellow Reflective Sticker - Black Wording - 500x200" at bounding box center [450, 516] width 326 height 33
click at [602, 494] on div "MAD 11 - Yellow Reflective Sticker - Black Wording - 500x200" at bounding box center [874, 516] width 1224 height 59
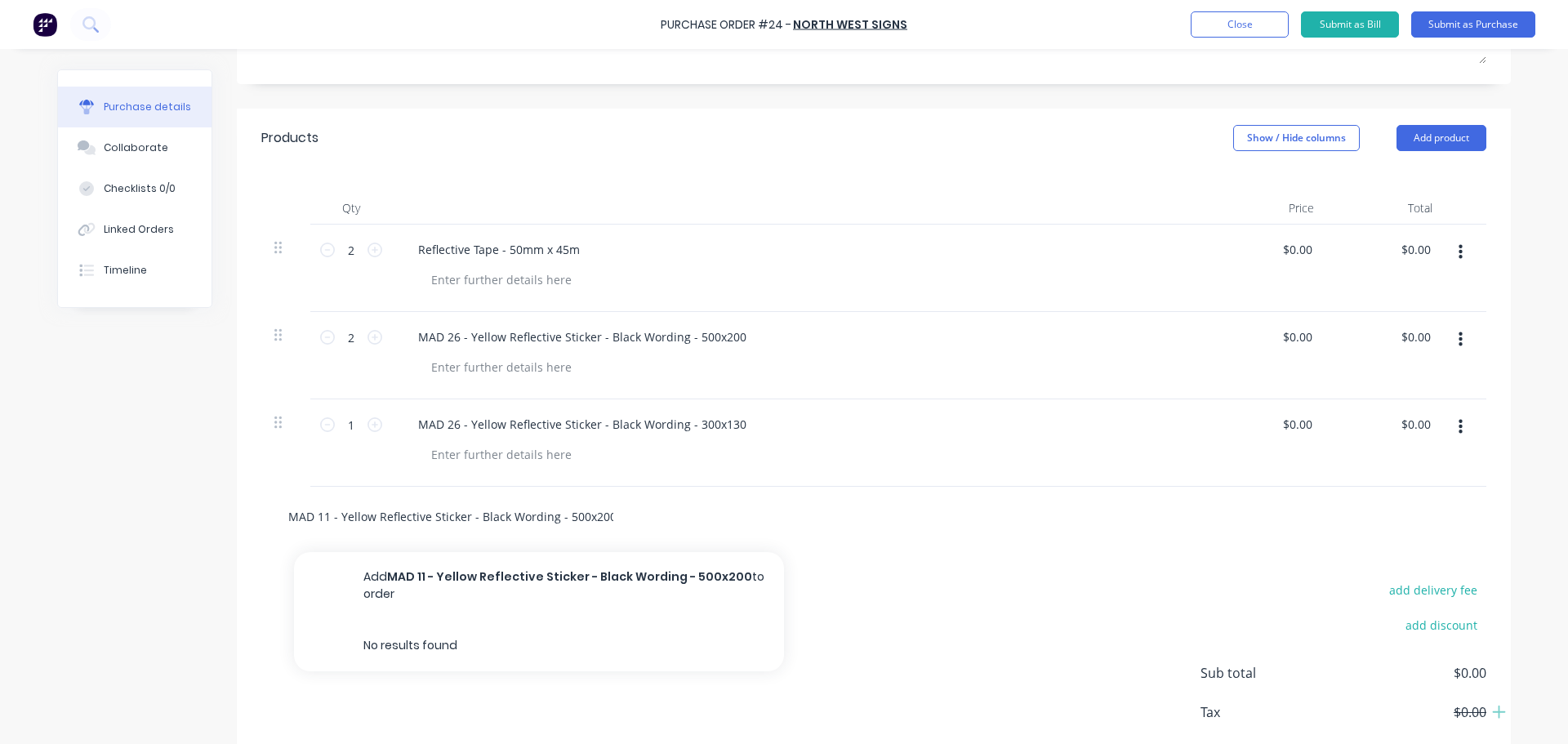
click at [600, 515] on input "MAD 11 - Yellow Reflective Sticker - Black Wording - 500x200" at bounding box center [450, 516] width 326 height 33
click at [897, 594] on div "add delivery fee add discount Sub total $0.00 Tax $0.00 Total $0.00" at bounding box center [874, 681] width 1274 height 269
click at [599, 520] on input "MAD 11 - Yellow Reflective Sticker - Black Wording - 500x200" at bounding box center [450, 516] width 326 height 33
click at [350, 526] on input "MAD 11 - Yellow Reflective Sticker - Black Wording - 500x200" at bounding box center [450, 516] width 326 height 33
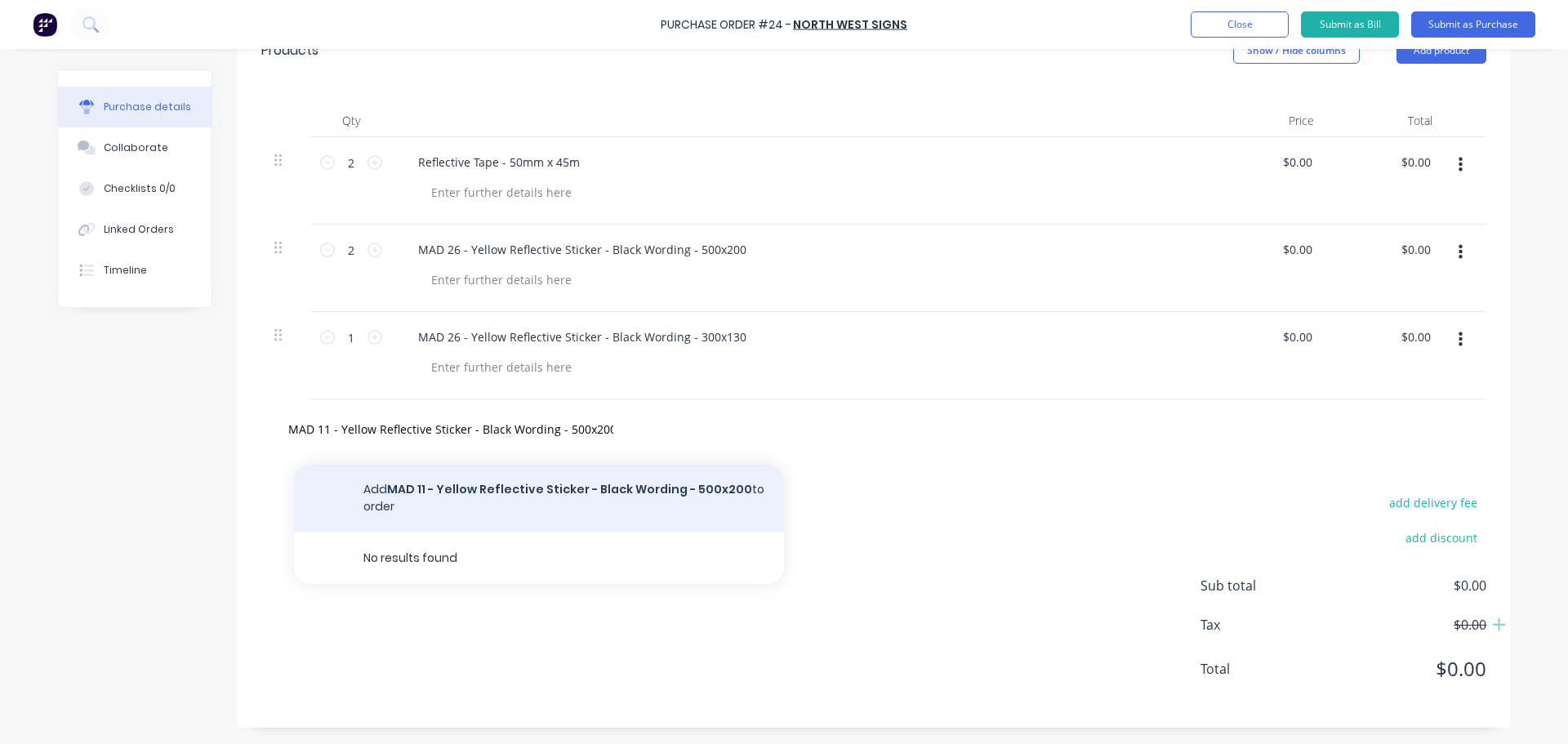
click at [616, 481] on button "Add MAD 11 - Yellow Reflective Sticker - Black Wording - 500x200 to order" at bounding box center [539, 497] width 490 height 67
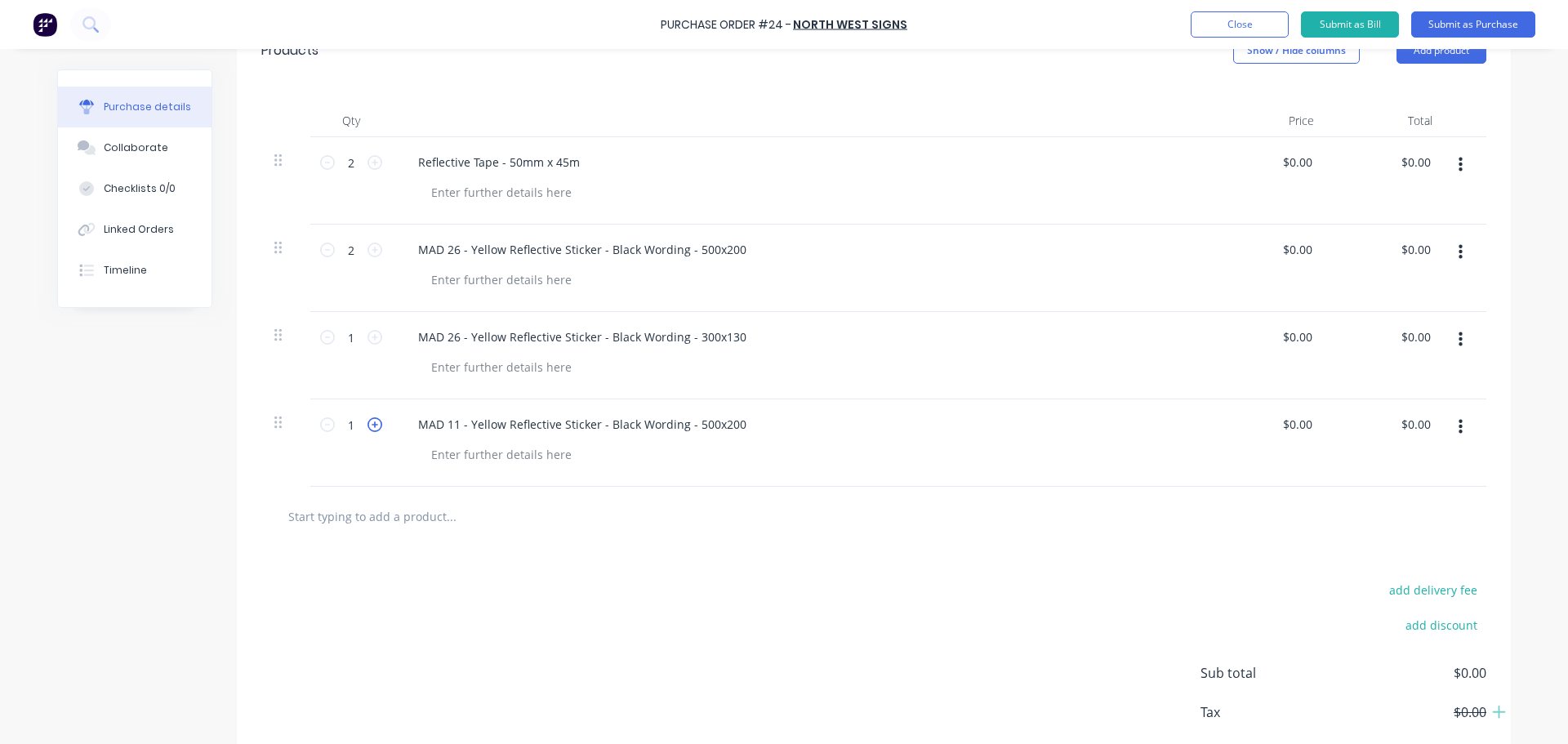
click at [371, 428] on icon at bounding box center [375, 425] width 15 height 15
type input "2"
click at [409, 526] on input "text" at bounding box center [450, 516] width 326 height 33
paste input "MAD 26 - Yellow Reflective Sticker - Black Wording -"
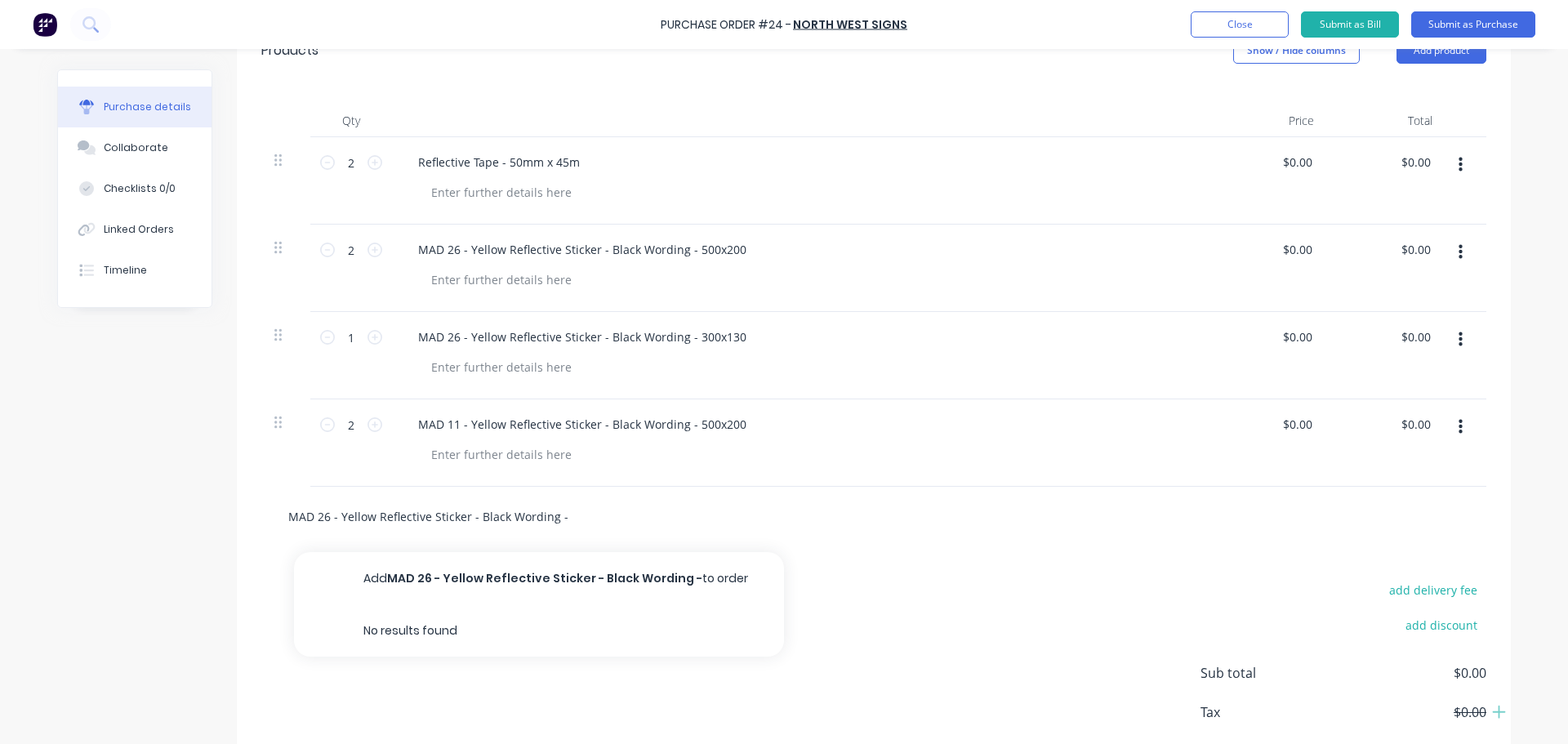
click at [312, 518] on input "MAD 26 - Yellow Reflective Sticker - Black Wording -" at bounding box center [450, 516] width 326 height 33
click at [570, 520] on input "MAD 11 - Yellow Reflective Sticker - Black Wording -" at bounding box center [450, 516] width 326 height 33
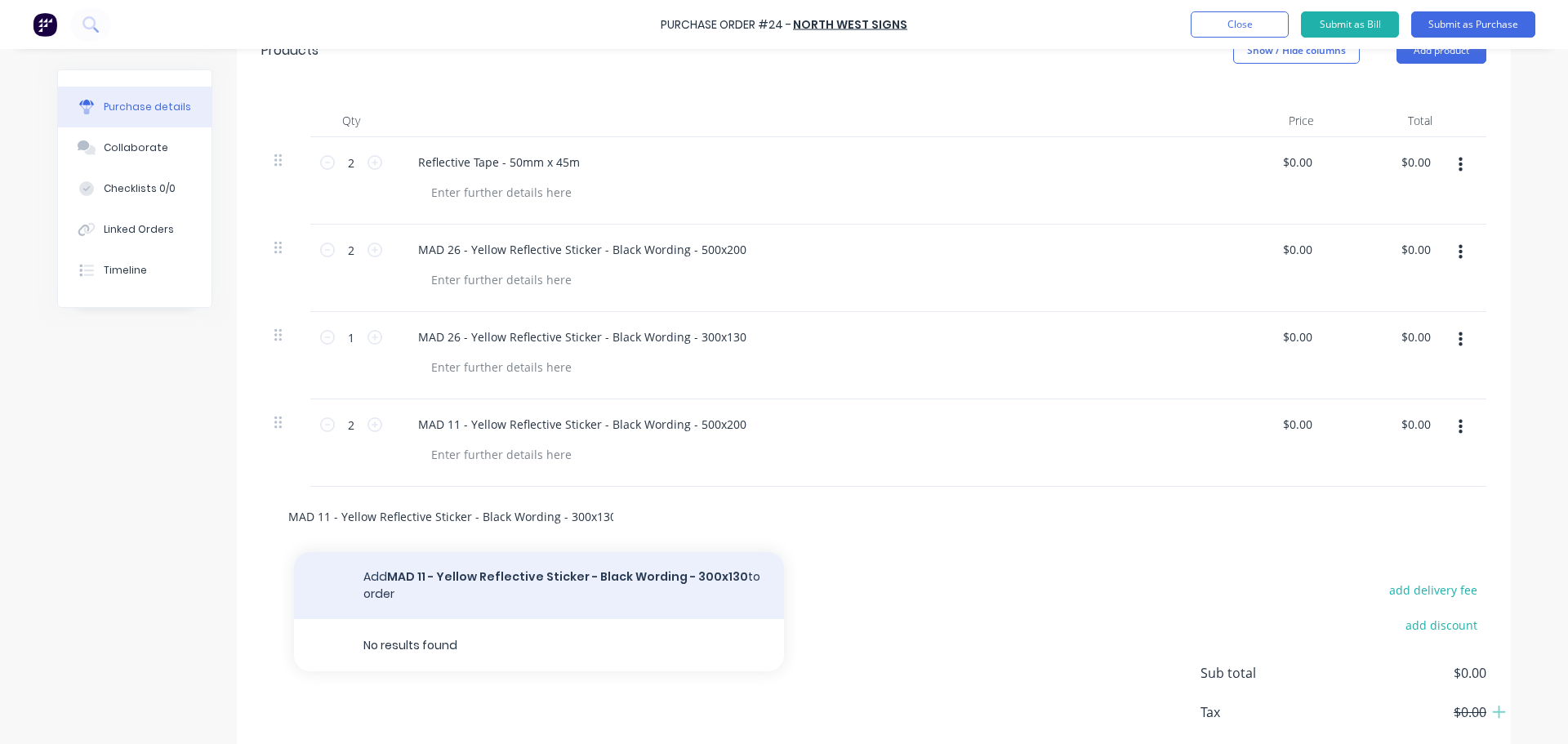
type input "MAD 11 - Yellow Reflective Sticker - Black Wording - 300x130"
click at [479, 583] on button "Add MAD 11 - Yellow Reflective Sticker - Black Wording - 300x130 to order" at bounding box center [539, 585] width 490 height 67
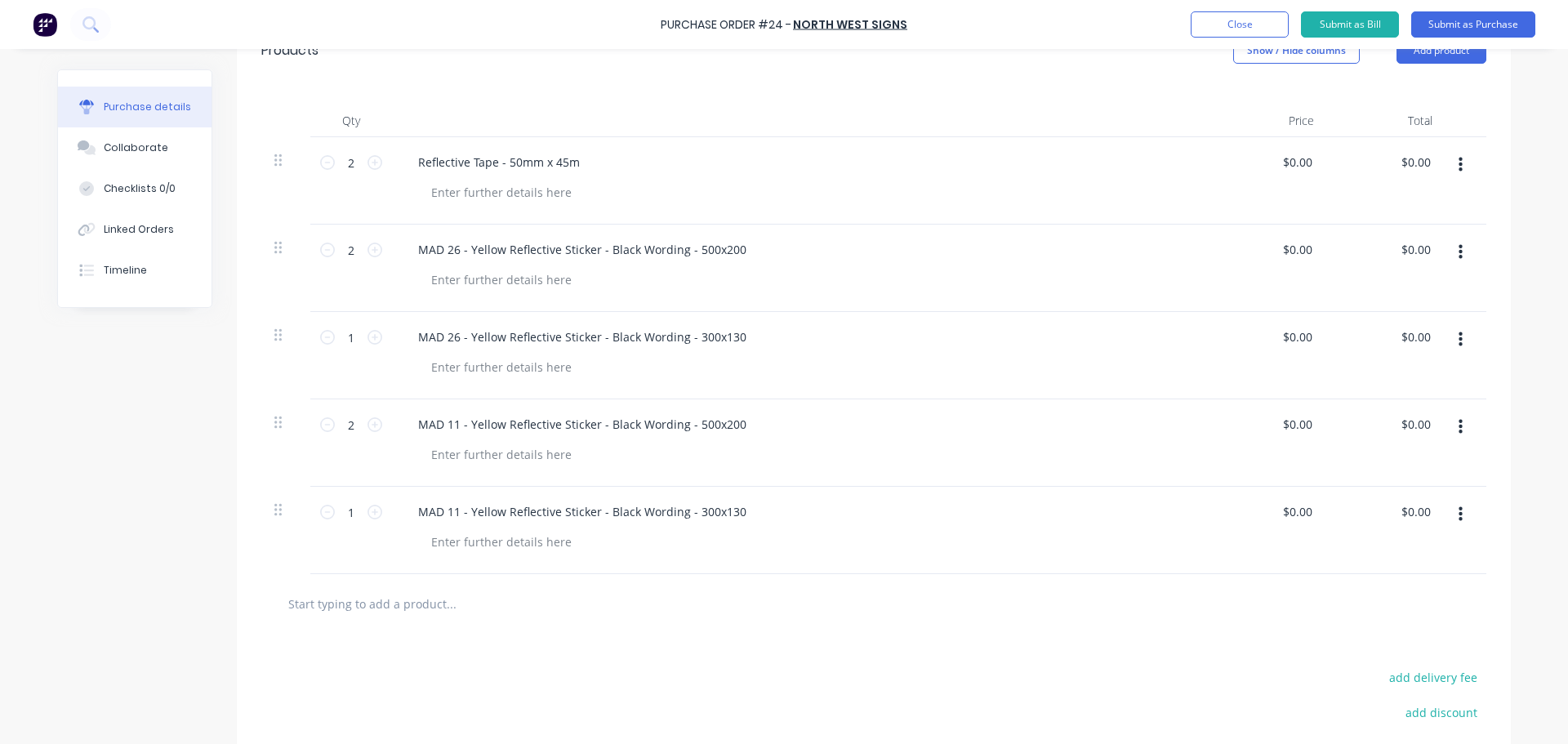
click at [370, 601] on input "text" at bounding box center [450, 603] width 326 height 33
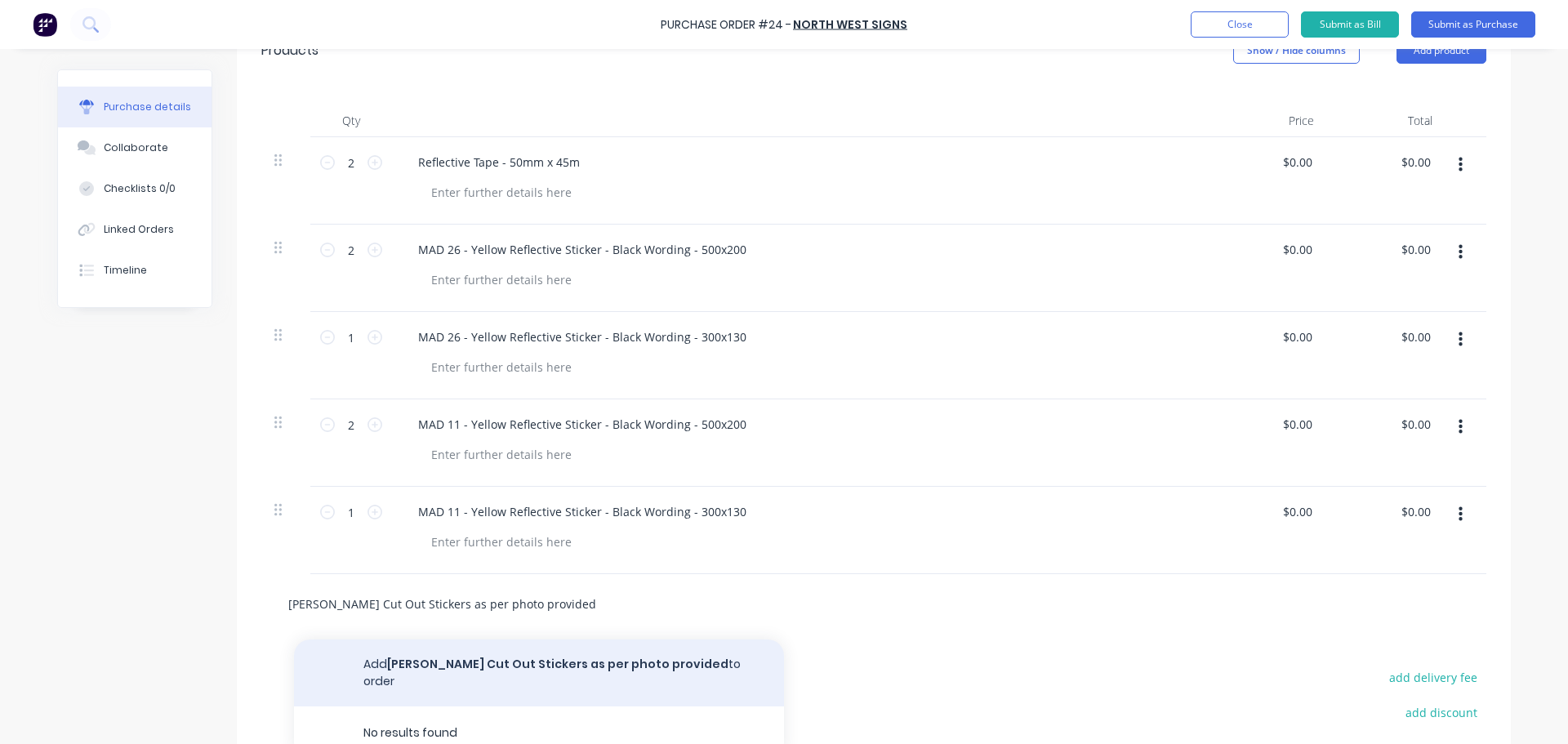
type input "[PERSON_NAME] Cut Out Stickers as per photo provided"
click at [424, 672] on button "Add [PERSON_NAME] Cut Out Stickers as per photo provided to order" at bounding box center [539, 673] width 490 height 67
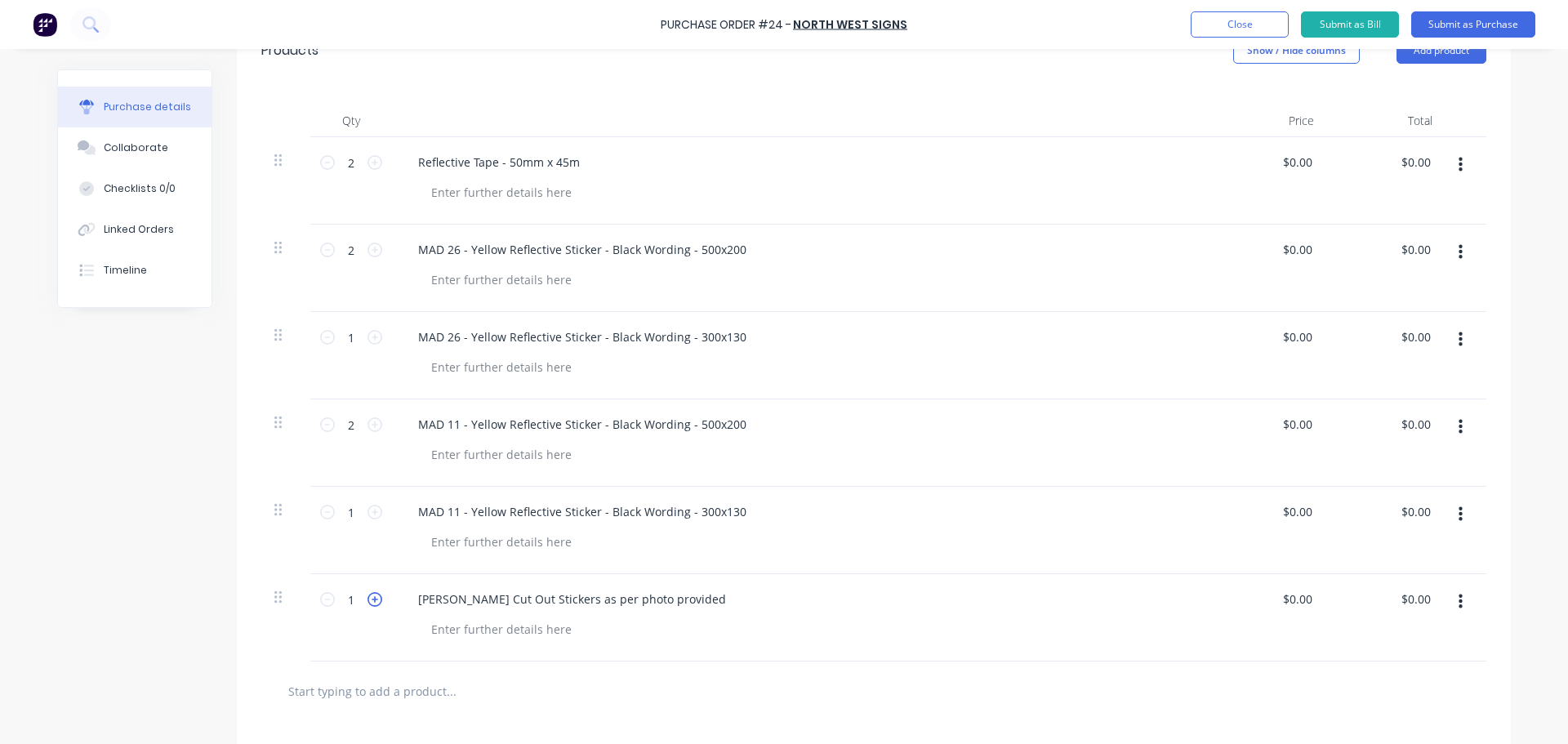
click at [372, 595] on icon at bounding box center [375, 600] width 15 height 15
click at [372, 594] on icon at bounding box center [375, 600] width 15 height 15
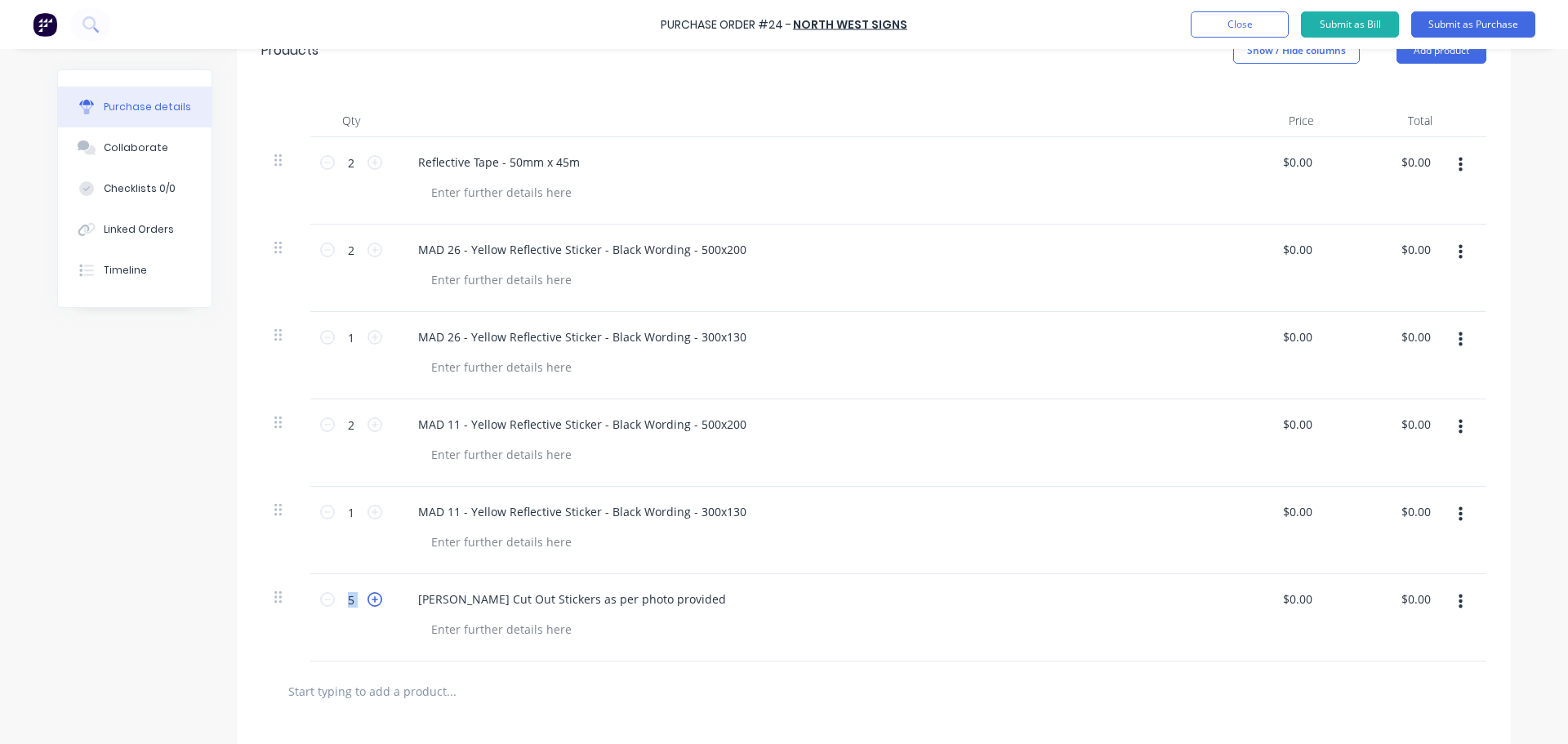
type input "6"
click at [847, 690] on div at bounding box center [874, 691] width 1199 height 33
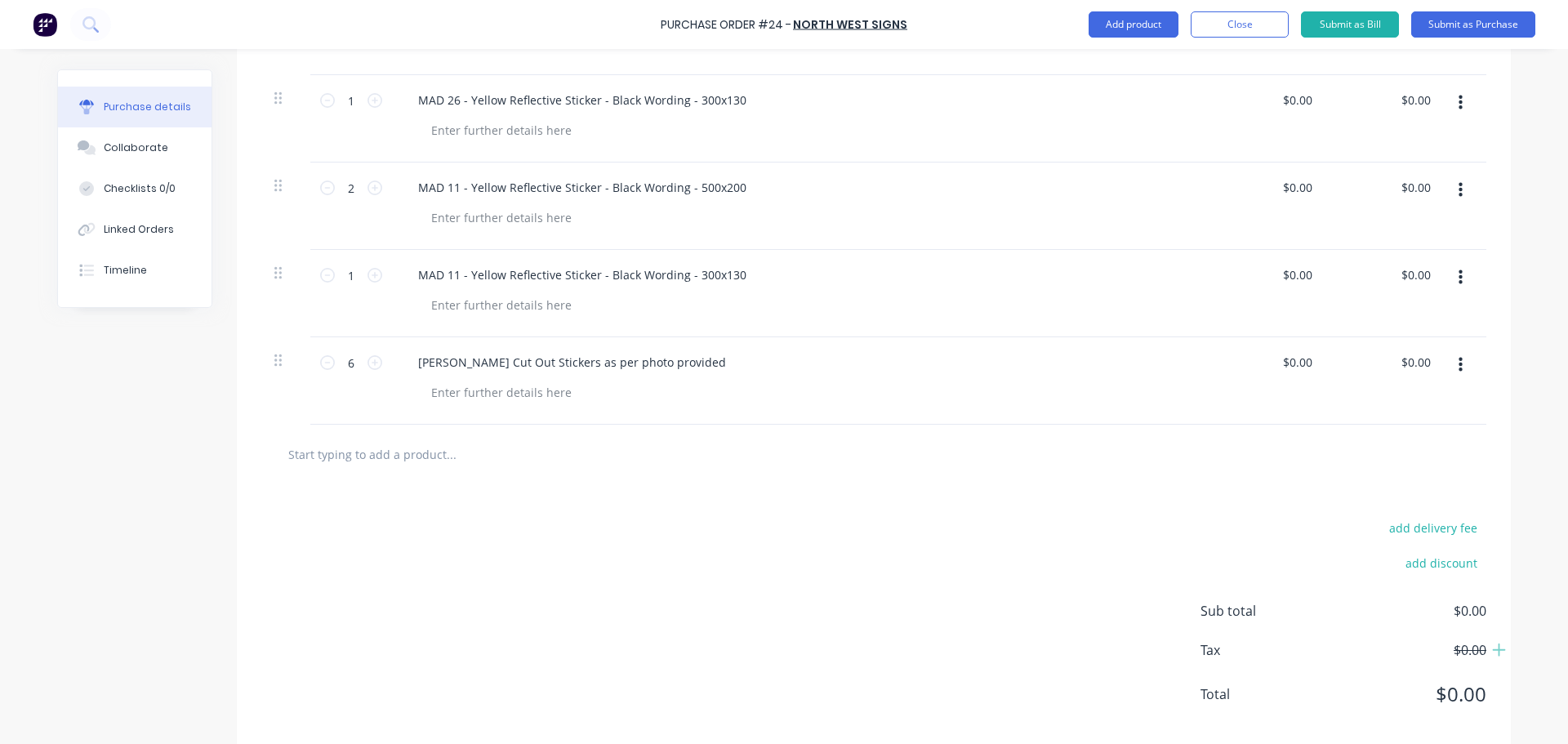
scroll to position [630, 0]
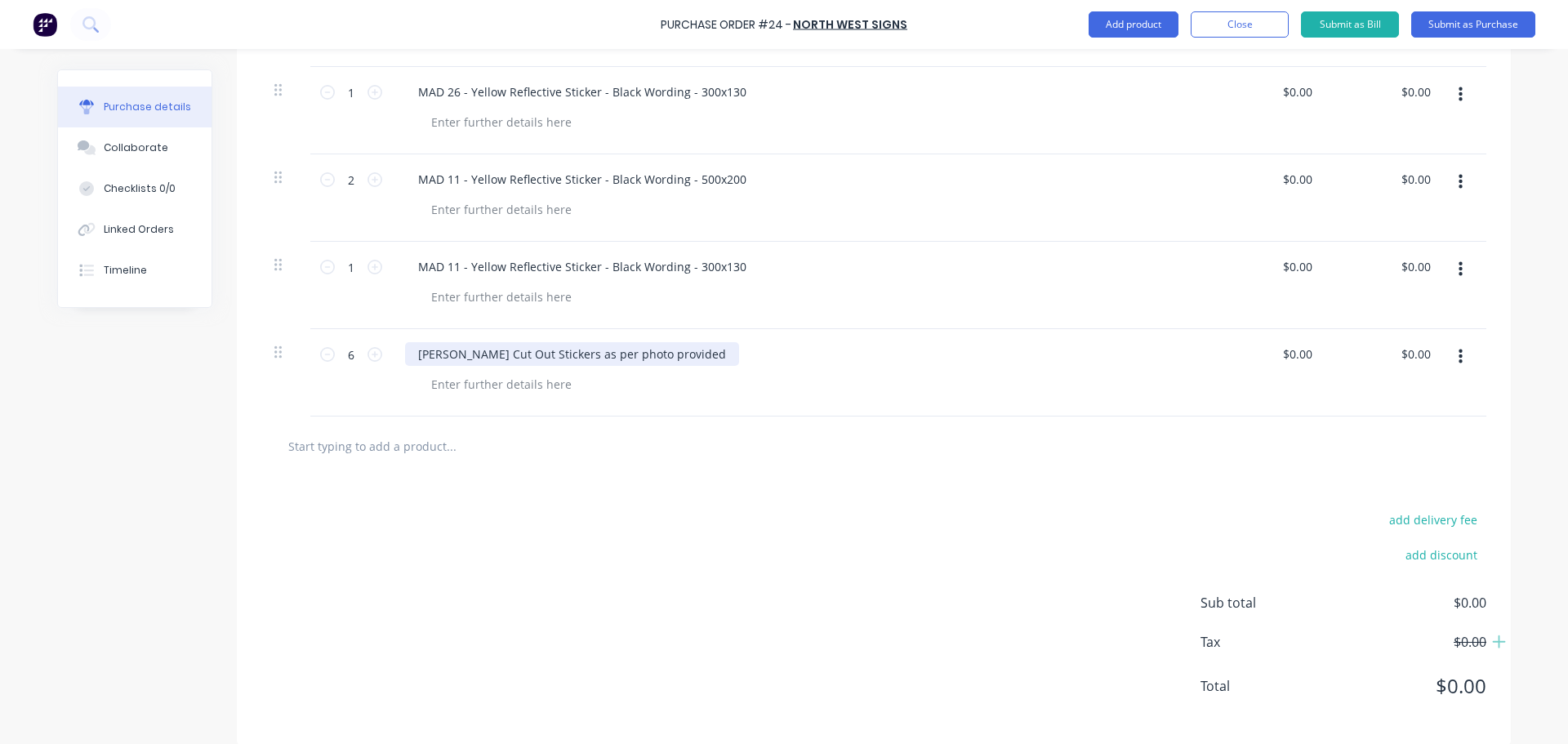
click at [641, 365] on div "[PERSON_NAME] Cut Out Stickers as per photo provided" at bounding box center [571, 354] width 334 height 24
drag, startPoint x: 669, startPoint y: 360, endPoint x: 681, endPoint y: 360, distance: 12.0
click at [671, 360] on div "[PERSON_NAME] Cut Out Stickers as per photo provided" at bounding box center [571, 354] width 334 height 24
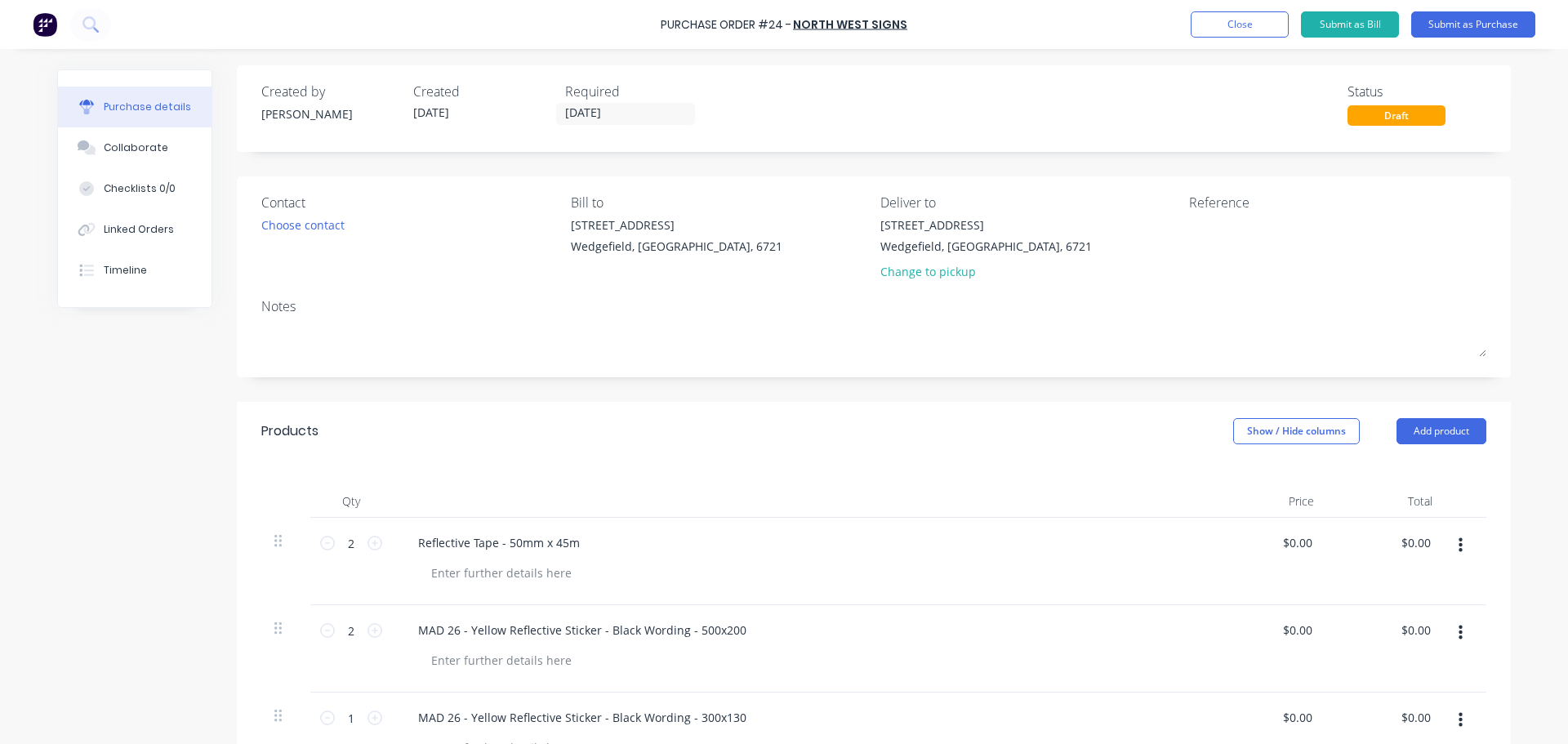
scroll to position [0, 0]
click at [1469, 30] on button "Submit as Purchase" at bounding box center [1473, 25] width 124 height 27
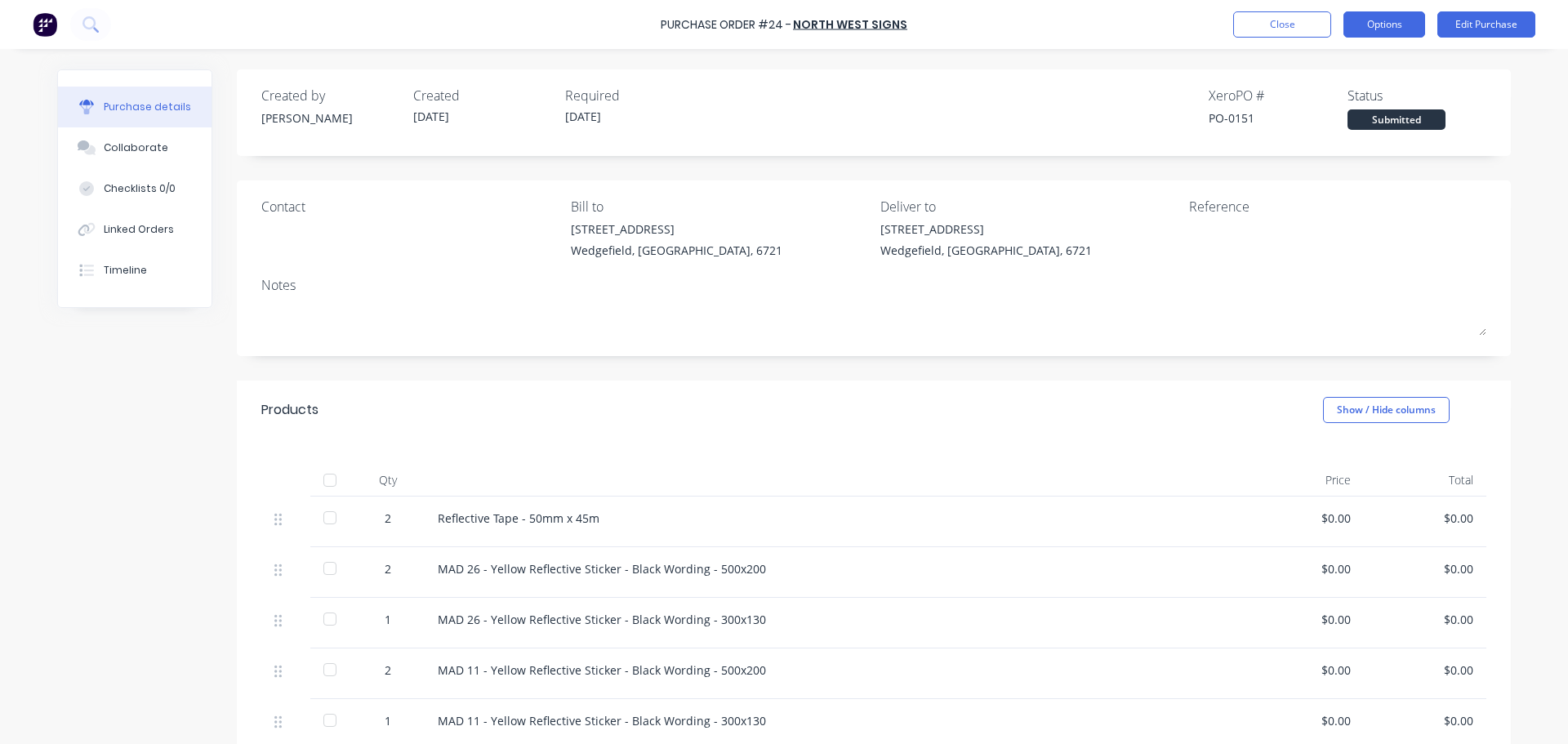
click at [1382, 30] on button "Options" at bounding box center [1383, 25] width 81 height 27
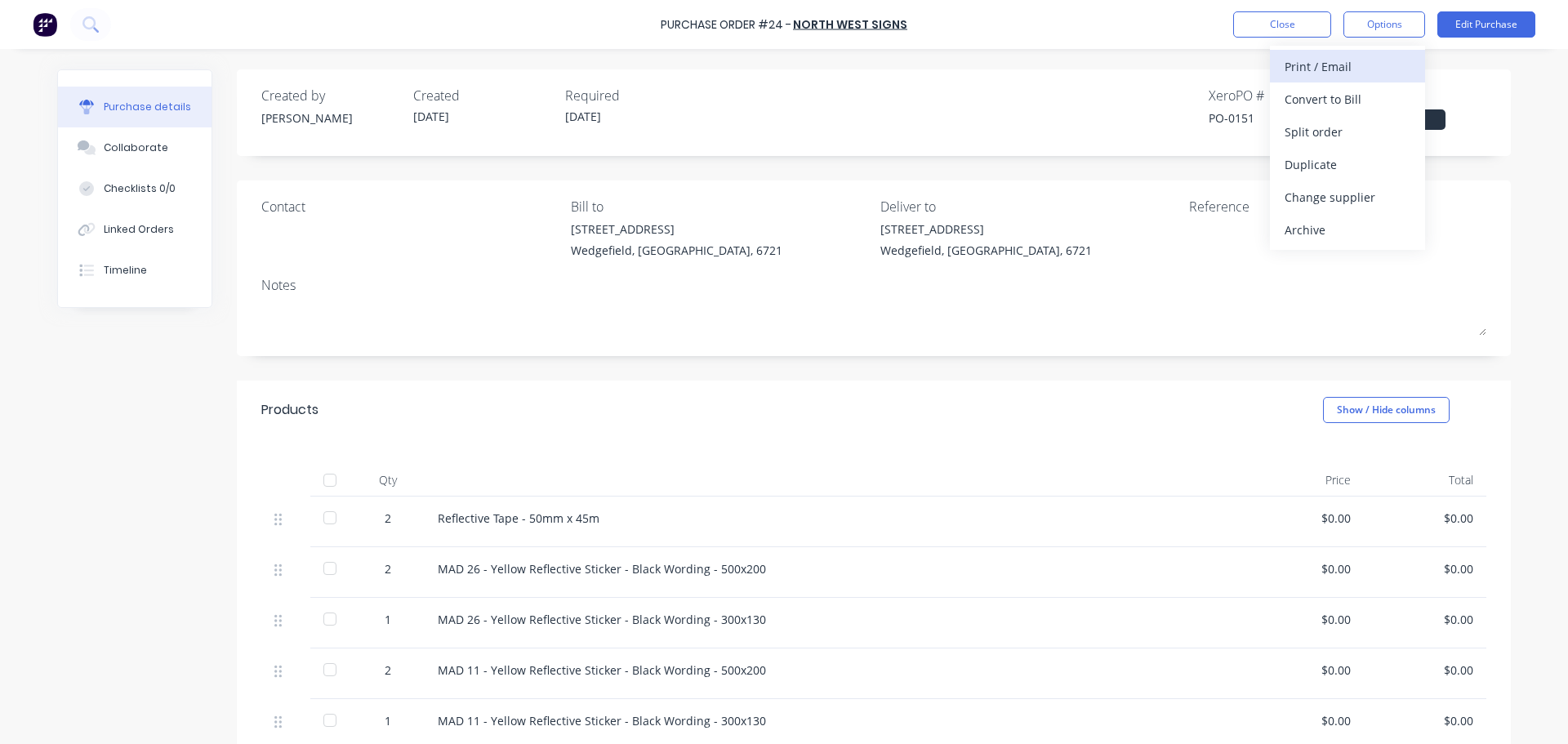
click at [1330, 66] on div "Print / Email" at bounding box center [1347, 67] width 126 height 24
click at [1308, 112] on button "With pricing" at bounding box center [1347, 99] width 155 height 33
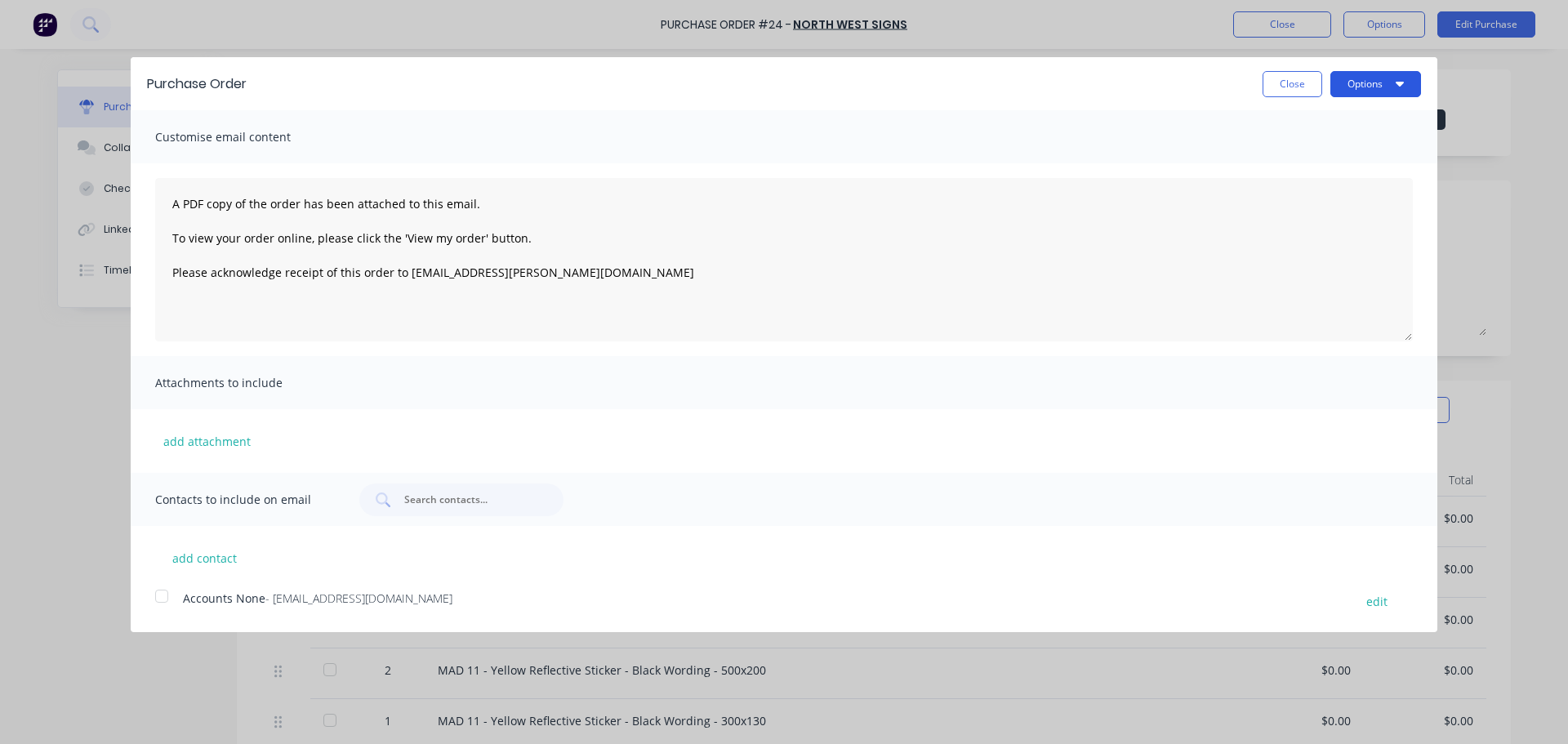
click at [1376, 80] on button "Options" at bounding box center [1375, 84] width 90 height 27
click at [1343, 123] on div "Print" at bounding box center [1343, 125] width 126 height 24
click at [672, 106] on div "Purchase Order Close Options Print Email" at bounding box center [784, 84] width 1307 height 53
click at [1293, 89] on button "Close" at bounding box center [1291, 84] width 59 height 27
